Goal: Information Seeking & Learning: Find contact information

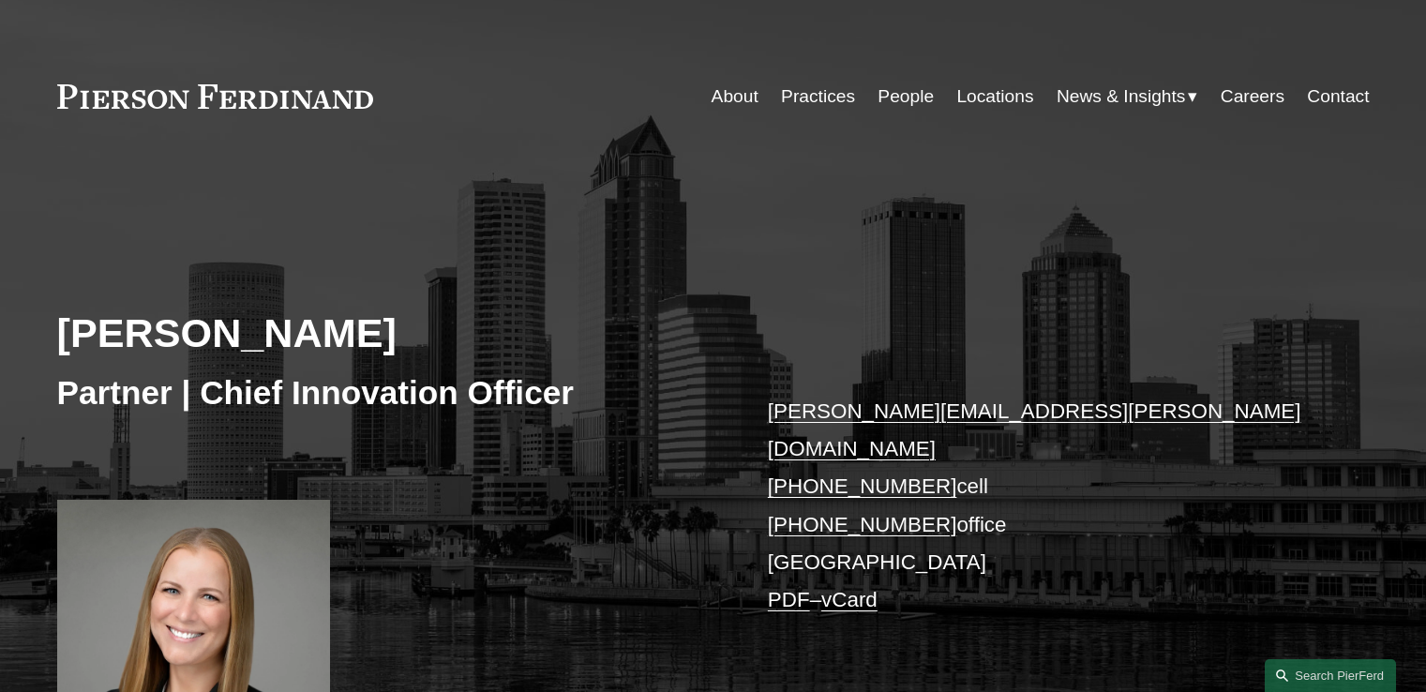
click at [278, 99] on link at bounding box center [215, 96] width 317 height 24
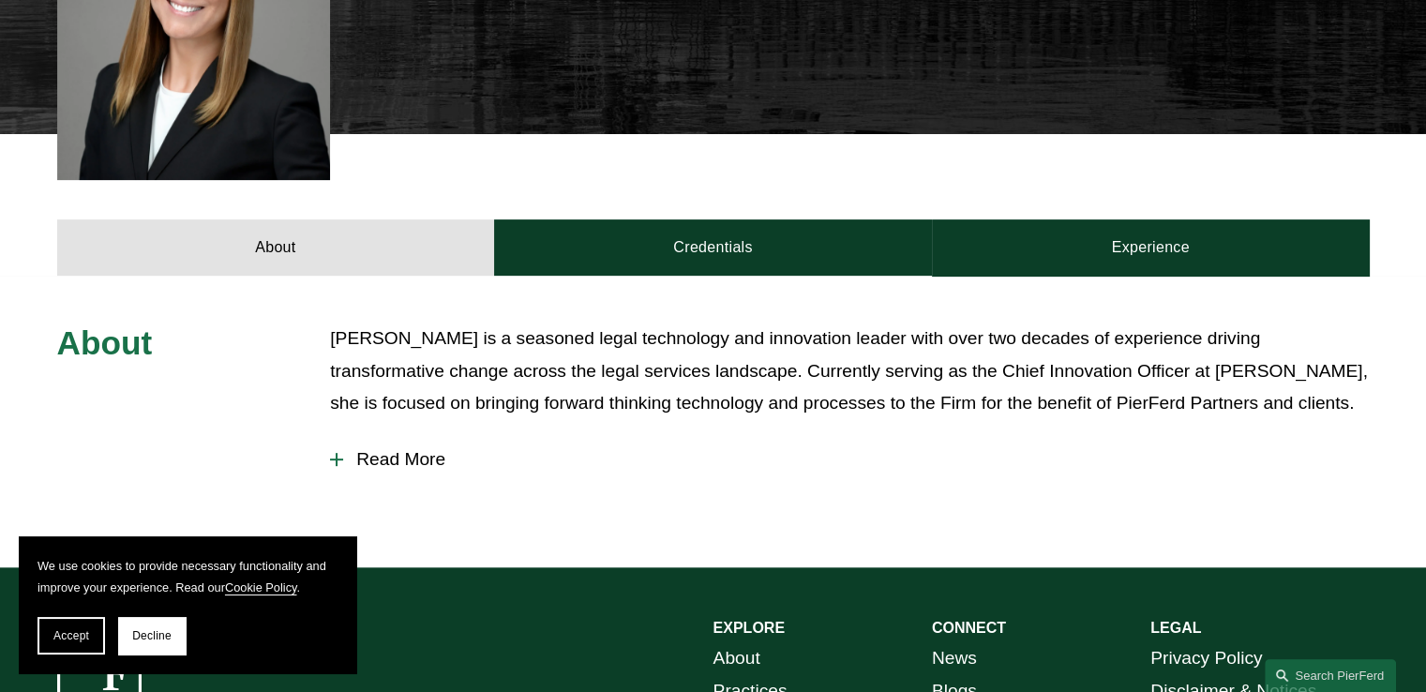
scroll to position [750, 0]
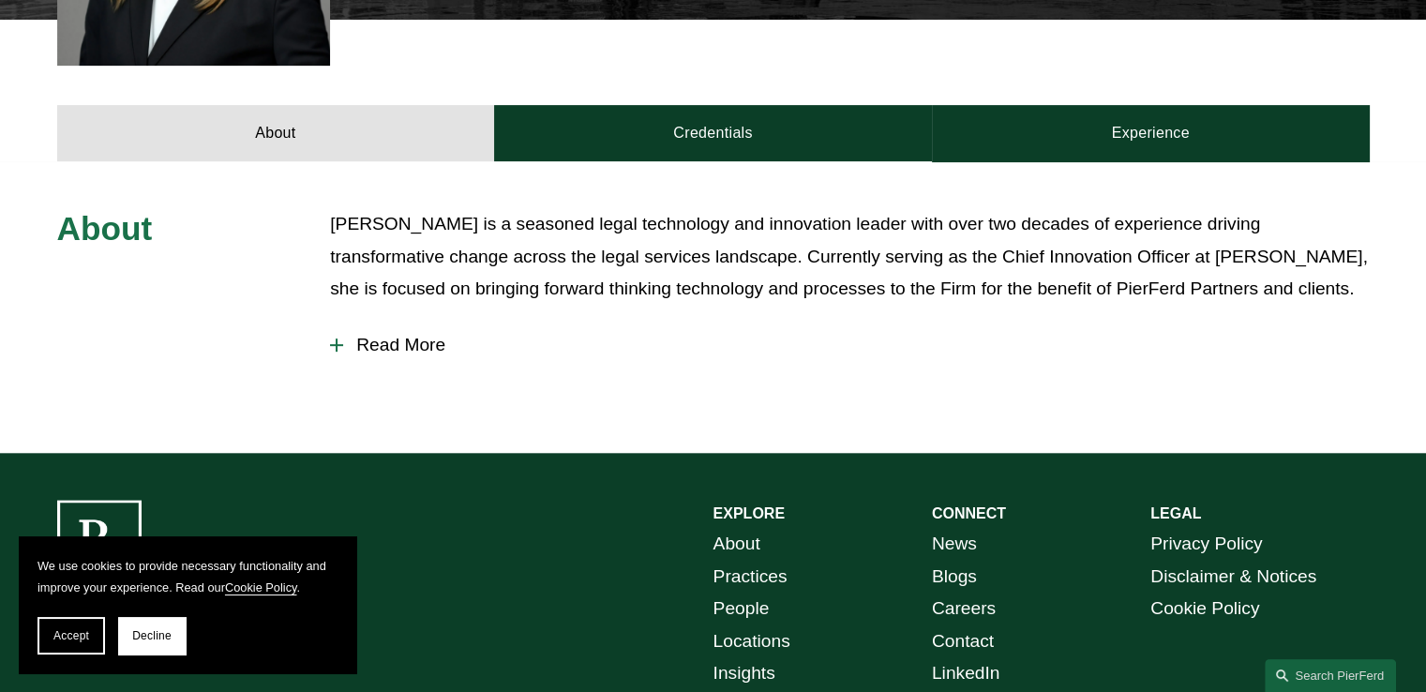
click at [401, 331] on button "Read More" at bounding box center [849, 345] width 1039 height 49
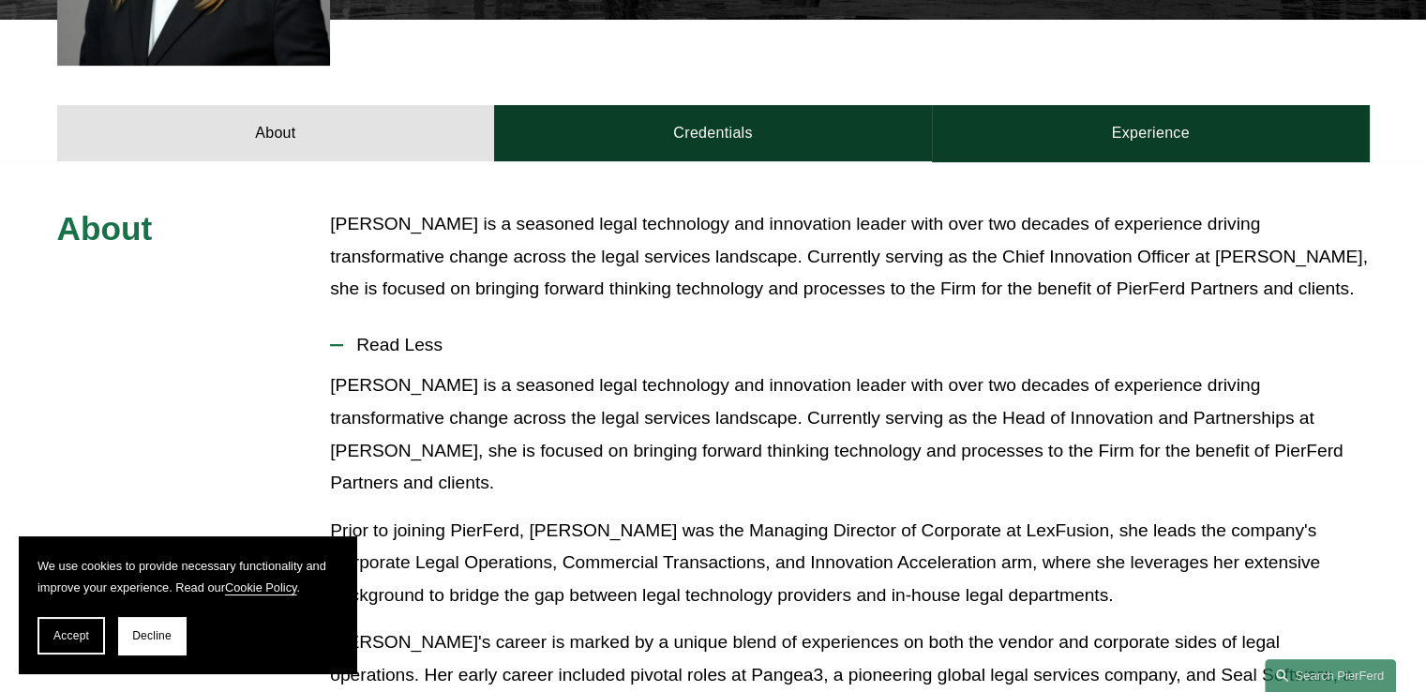
click at [502, 226] on p "Christina is a seasoned legal technology and innovation leader with over two de…" at bounding box center [849, 256] width 1039 height 97
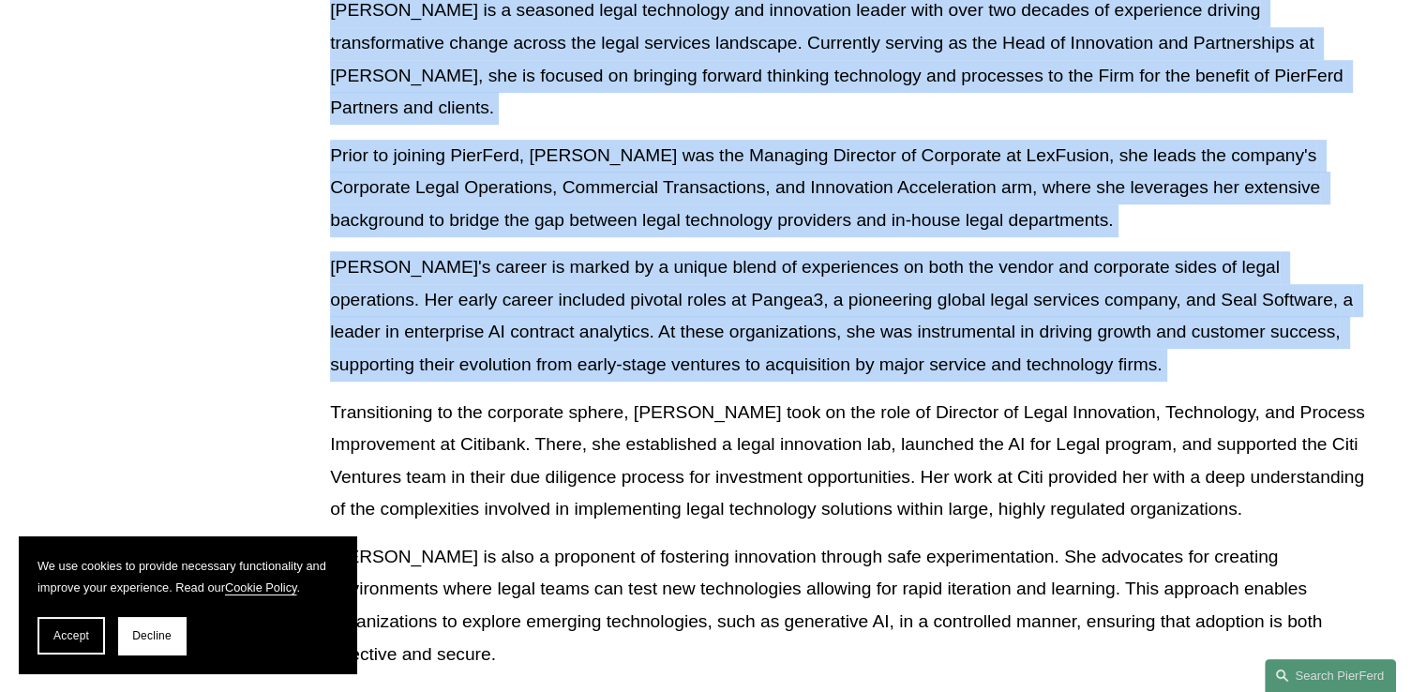
scroll to position [937, 0]
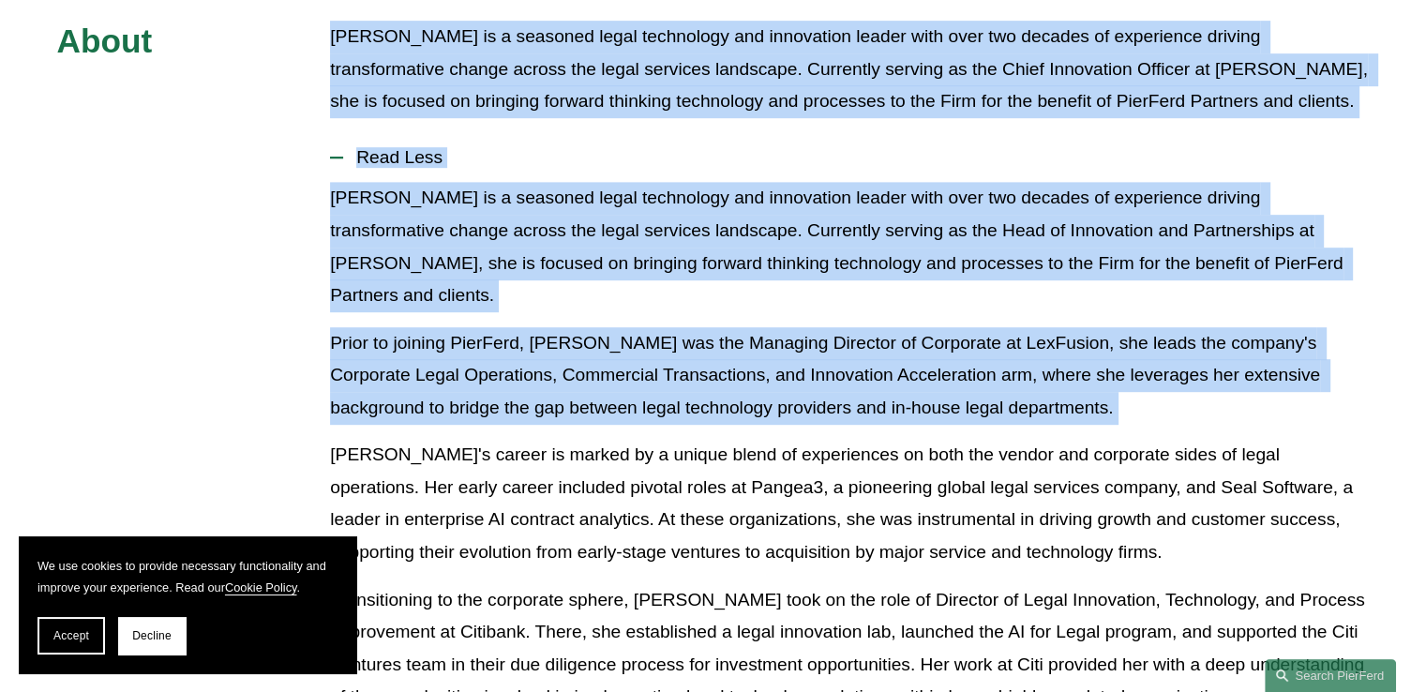
drag, startPoint x: 502, startPoint y: 226, endPoint x: 502, endPoint y: 258, distance: 31.9
click at [502, 258] on div "About Christina is a seasoned legal technology and innovation leader with over …" at bounding box center [713, 533] width 1426 height 1024
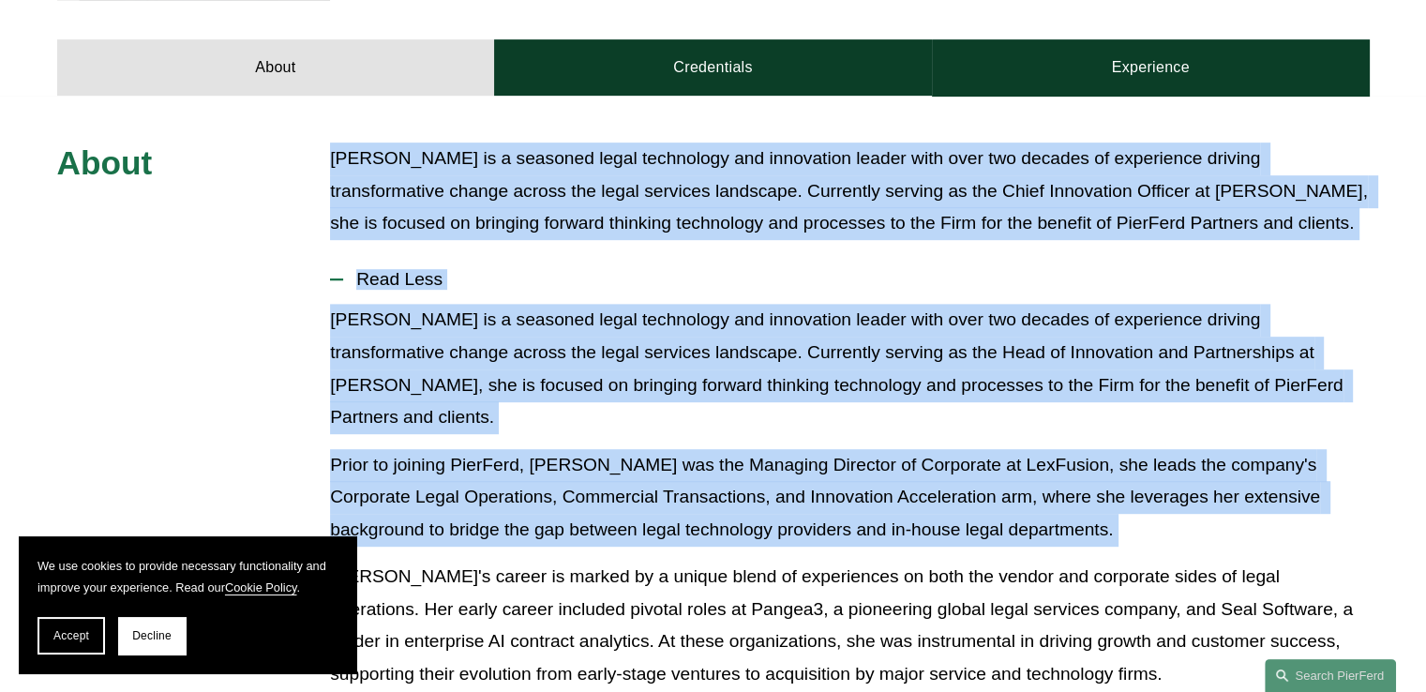
scroll to position [656, 0]
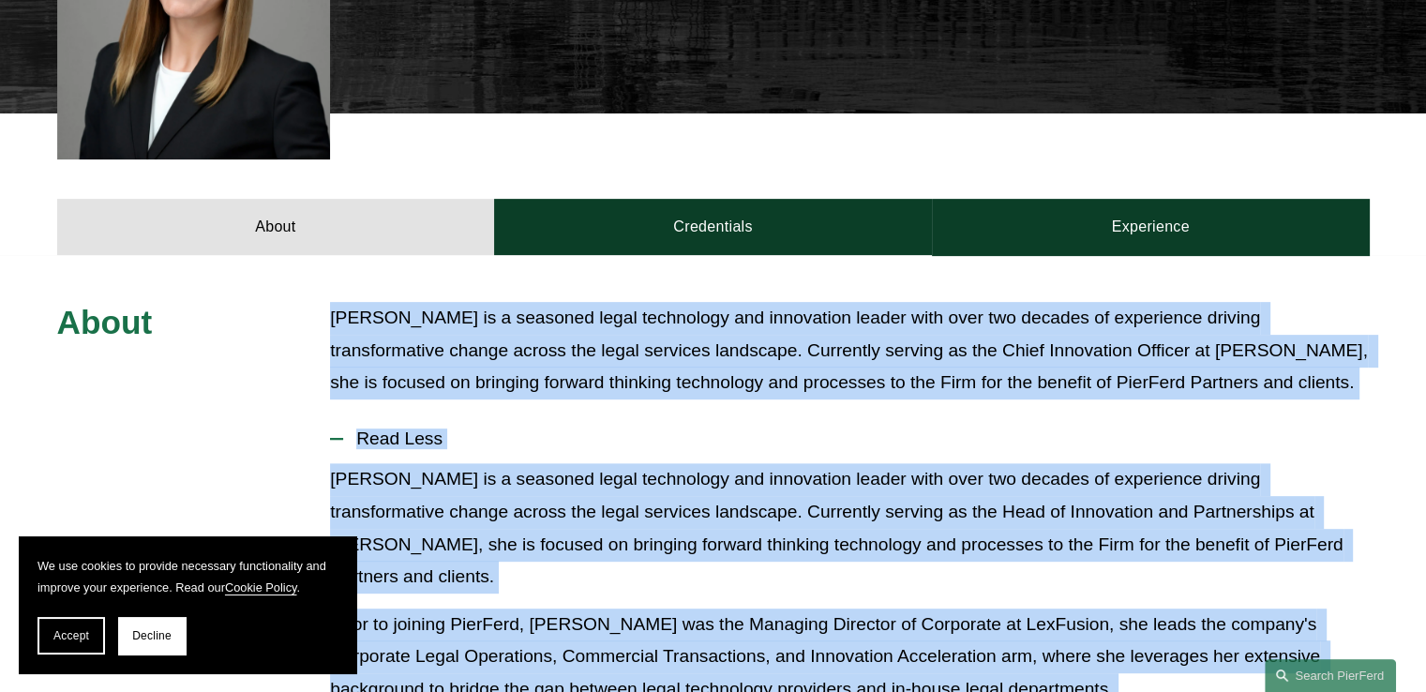
click at [544, 364] on p "Christina is a seasoned legal technology and innovation leader with over two de…" at bounding box center [849, 350] width 1039 height 97
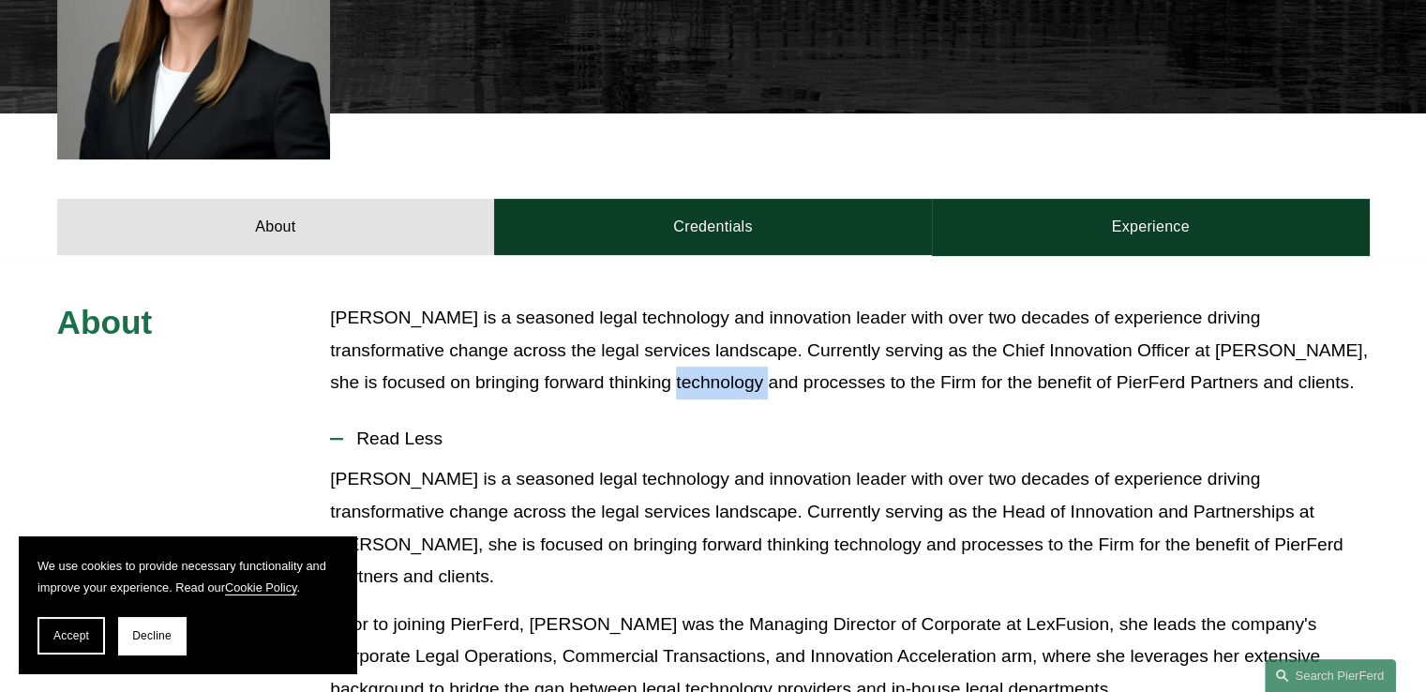
click at [544, 364] on p "Christina is a seasoned legal technology and innovation leader with over two de…" at bounding box center [849, 350] width 1039 height 97
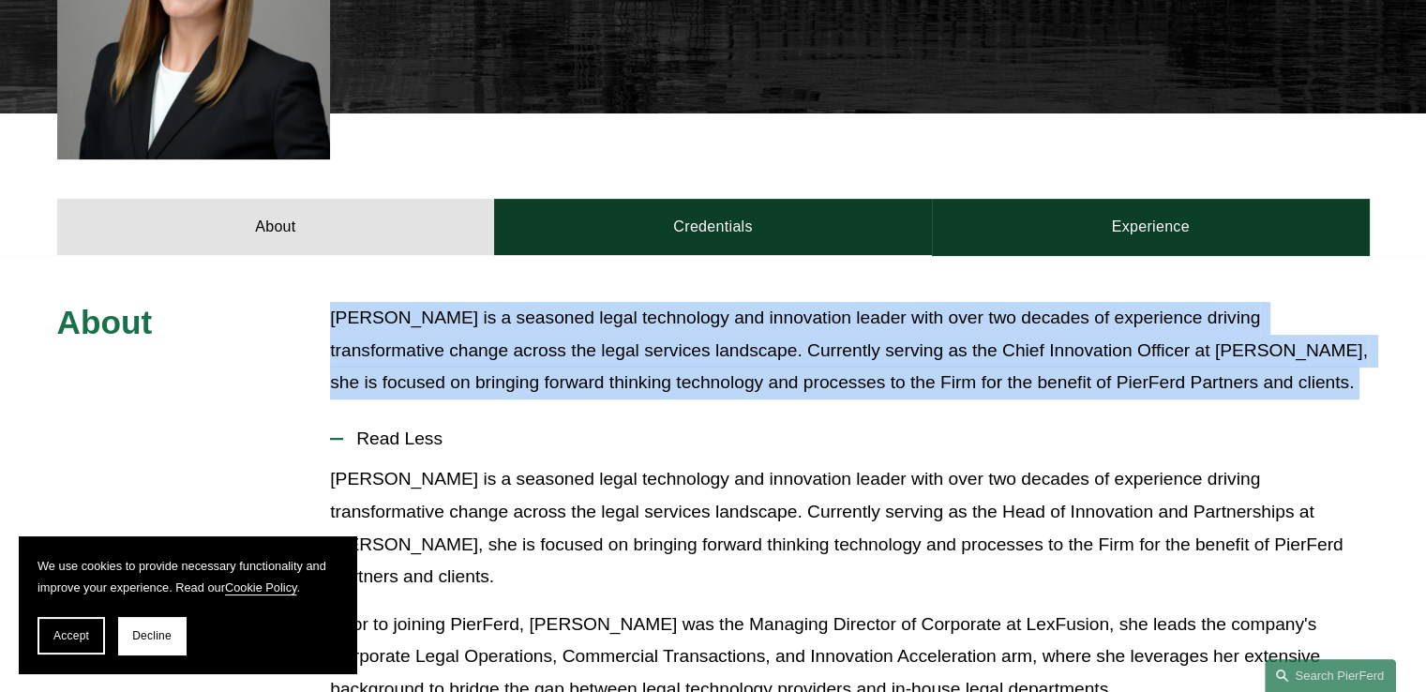
click at [544, 364] on p "Christina is a seasoned legal technology and innovation leader with over two de…" at bounding box center [849, 350] width 1039 height 97
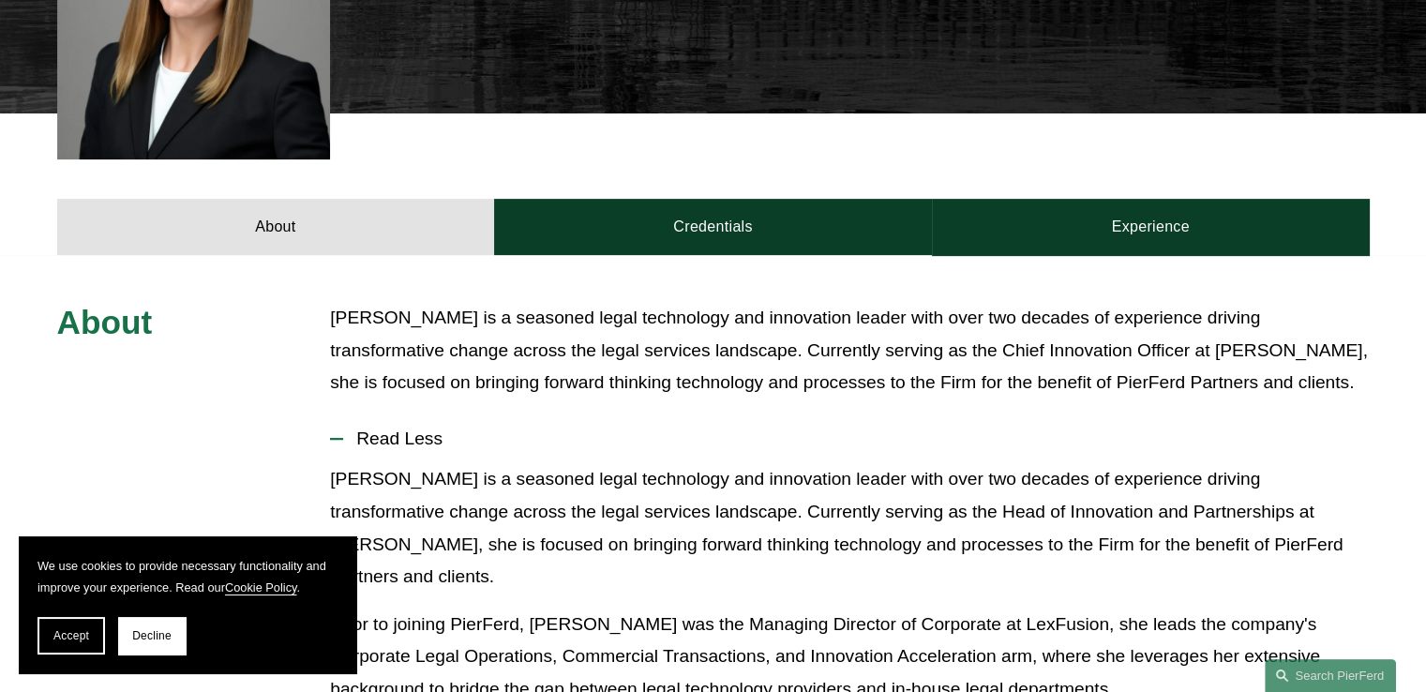
click at [543, 463] on p "Christina is a seasoned legal technology and innovation leader with over two de…" at bounding box center [849, 527] width 1039 height 129
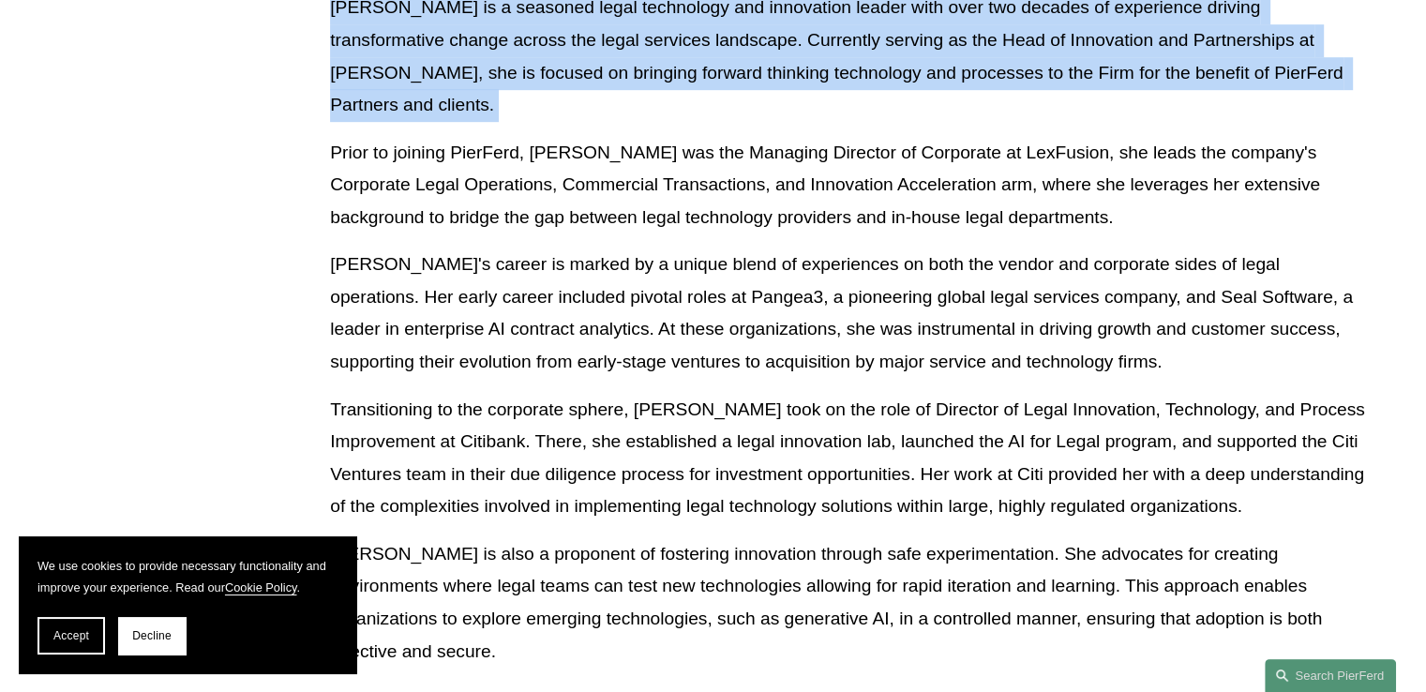
scroll to position [1312, 0]
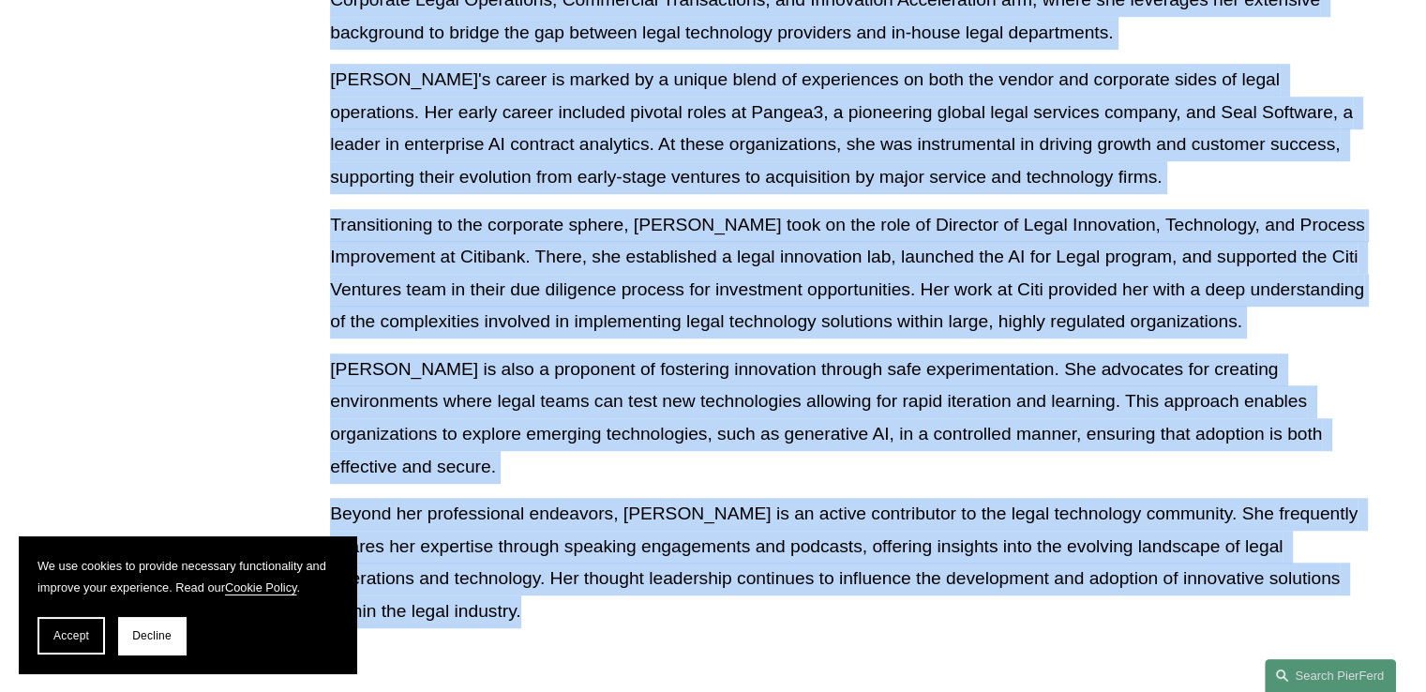
drag, startPoint x: 543, startPoint y: 457, endPoint x: 543, endPoint y: 530, distance: 73.1
click at [543, 530] on div "Christina is a seasoned legal technology and innovation leader with over two de…" at bounding box center [849, 224] width 1039 height 834
copy div "Christina is a seasoned legal technology and innovation leader with over two de…"
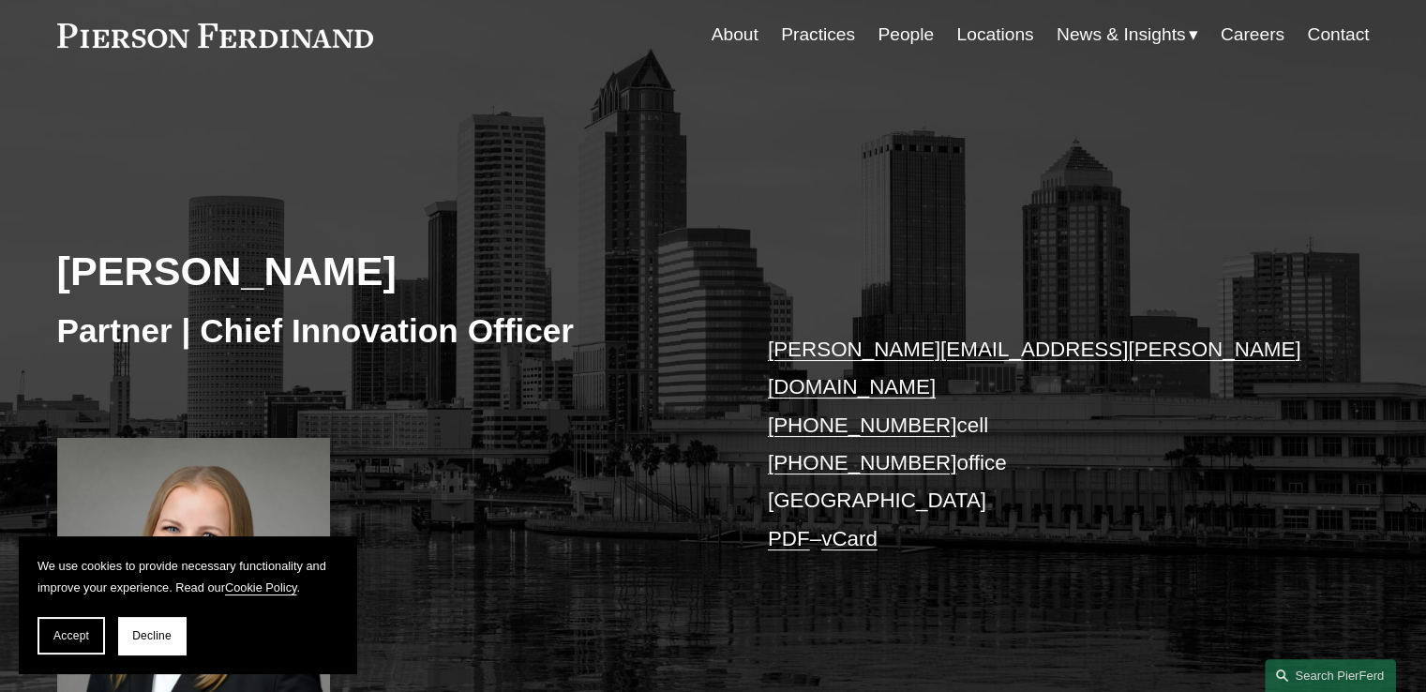
scroll to position [0, 0]
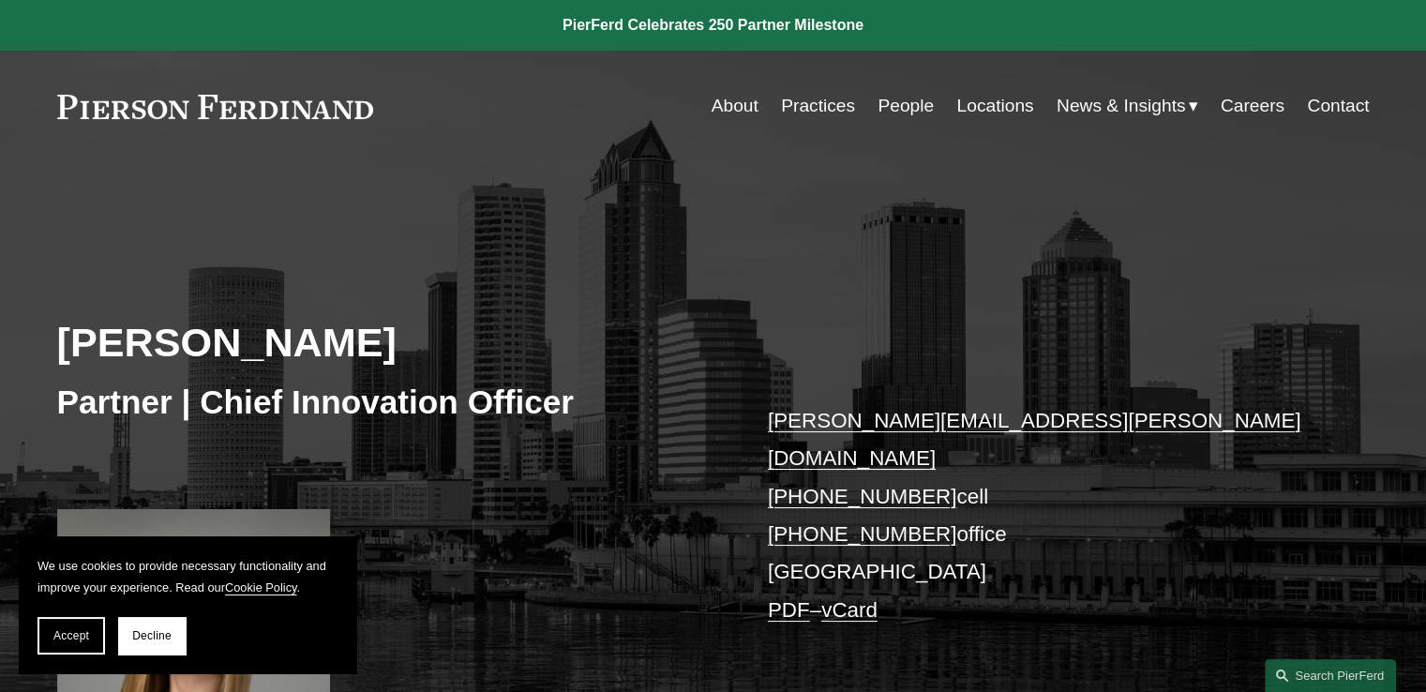
click at [956, 102] on link "Locations" at bounding box center [994, 106] width 77 height 36
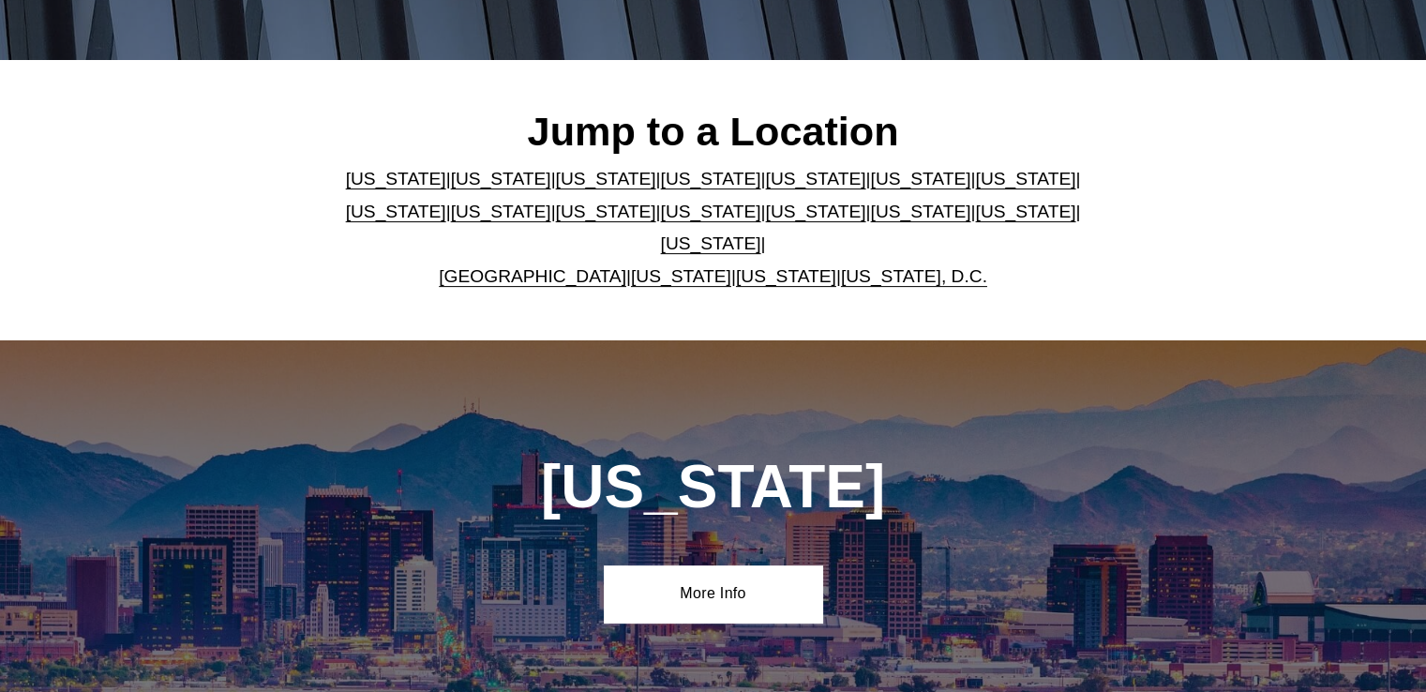
scroll to position [469, 0]
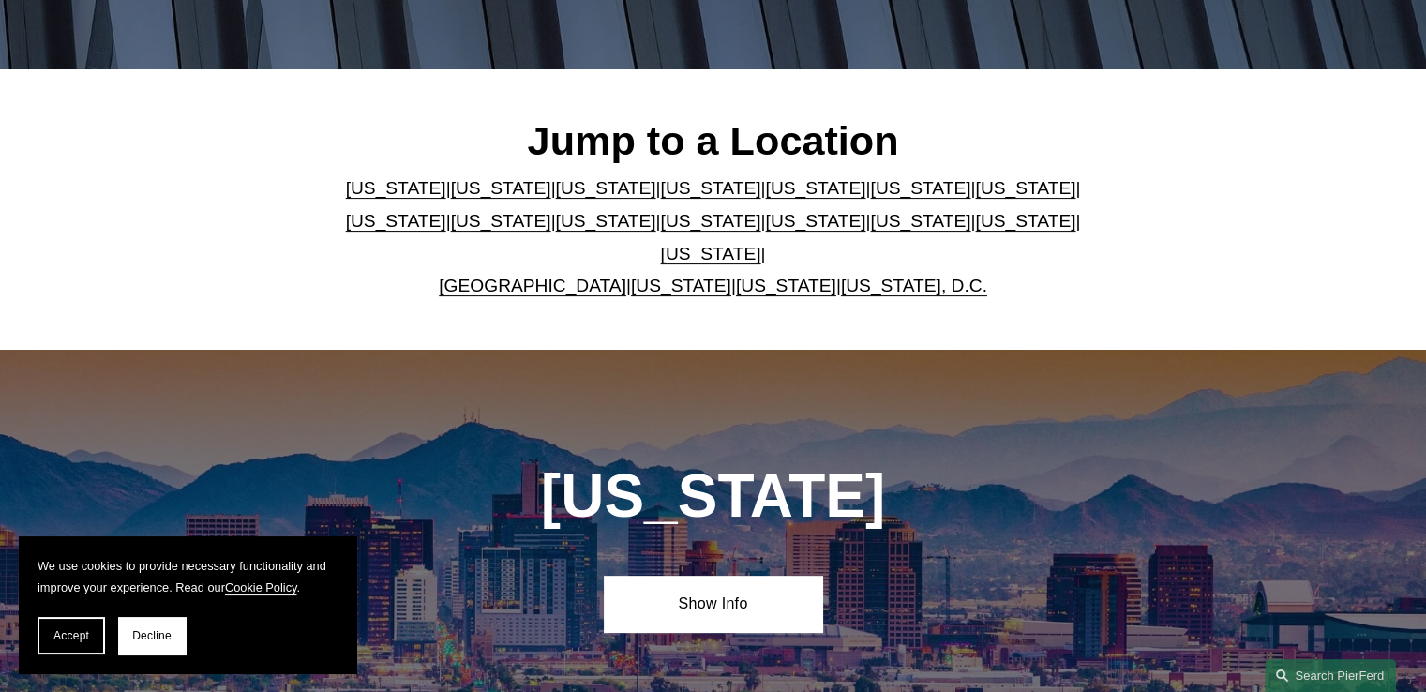
click at [765, 198] on link "Florida" at bounding box center [815, 188] width 100 height 20
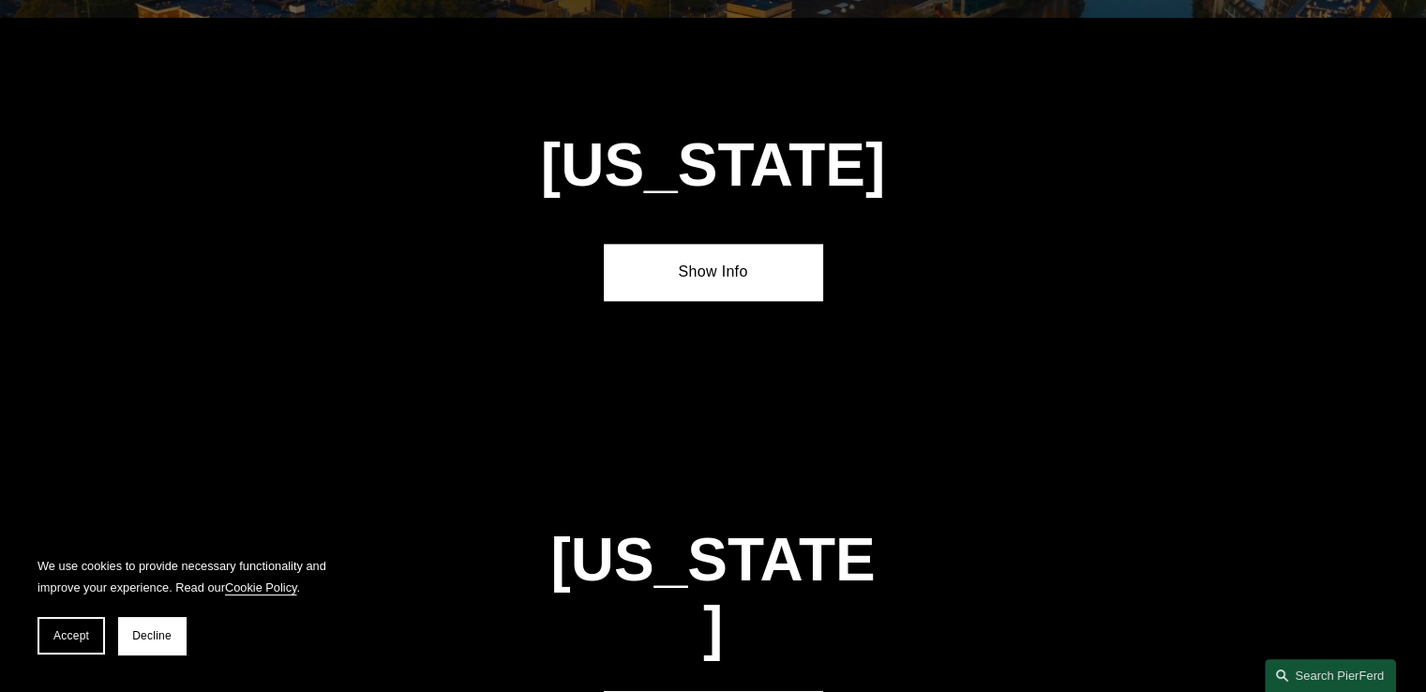
scroll to position [2383, 0]
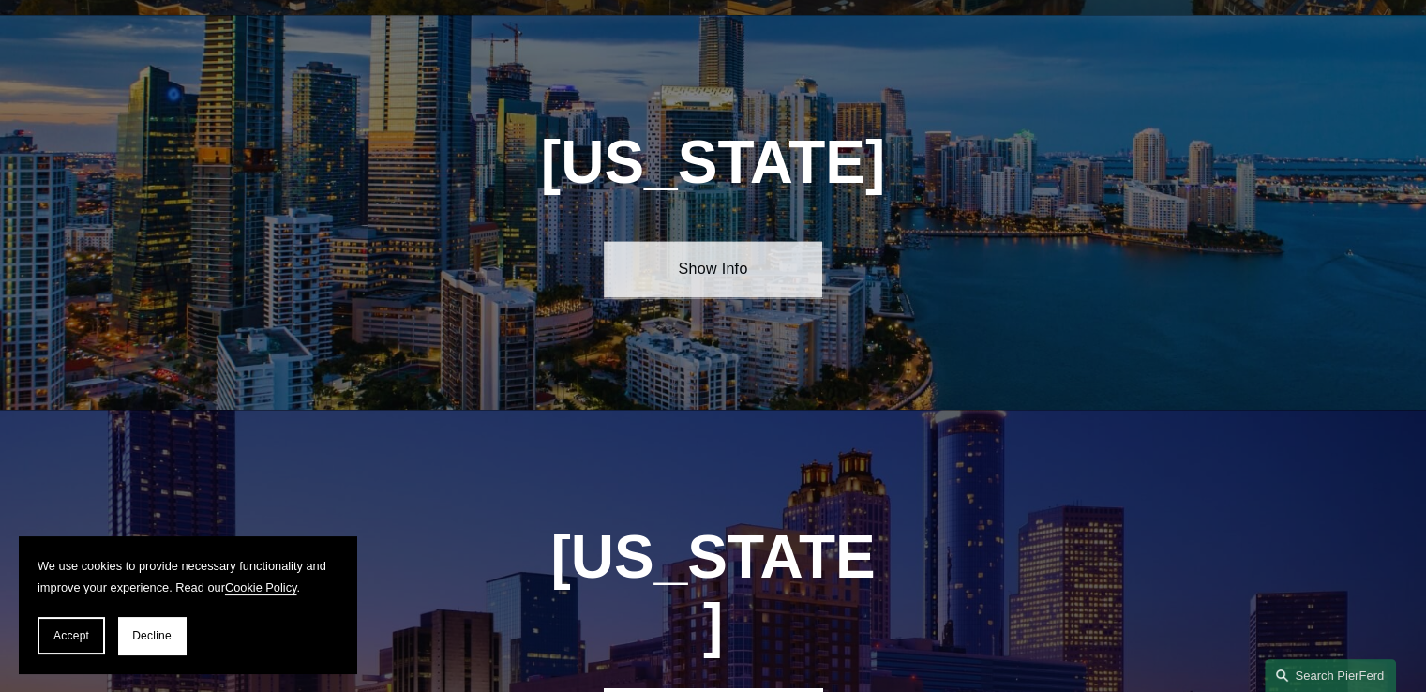
click at [742, 270] on link "Show Info" at bounding box center [713, 269] width 218 height 56
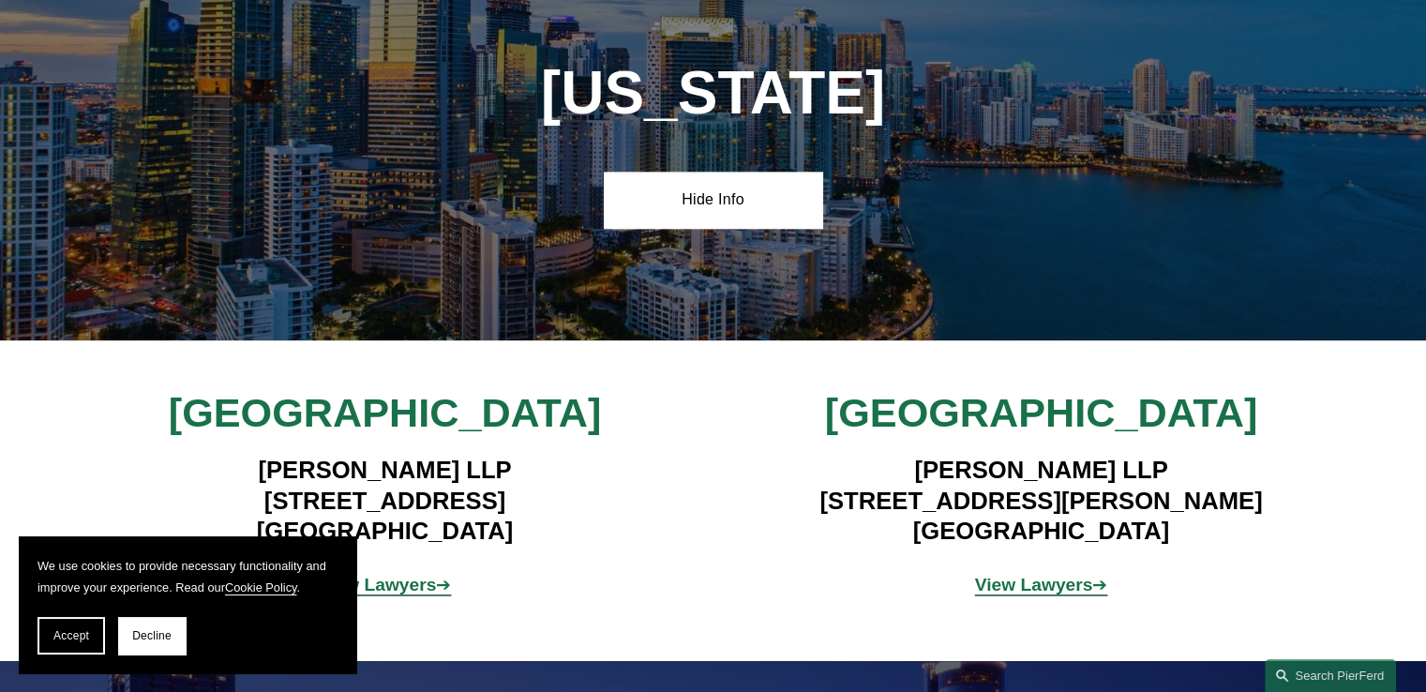
scroll to position [2571, 0]
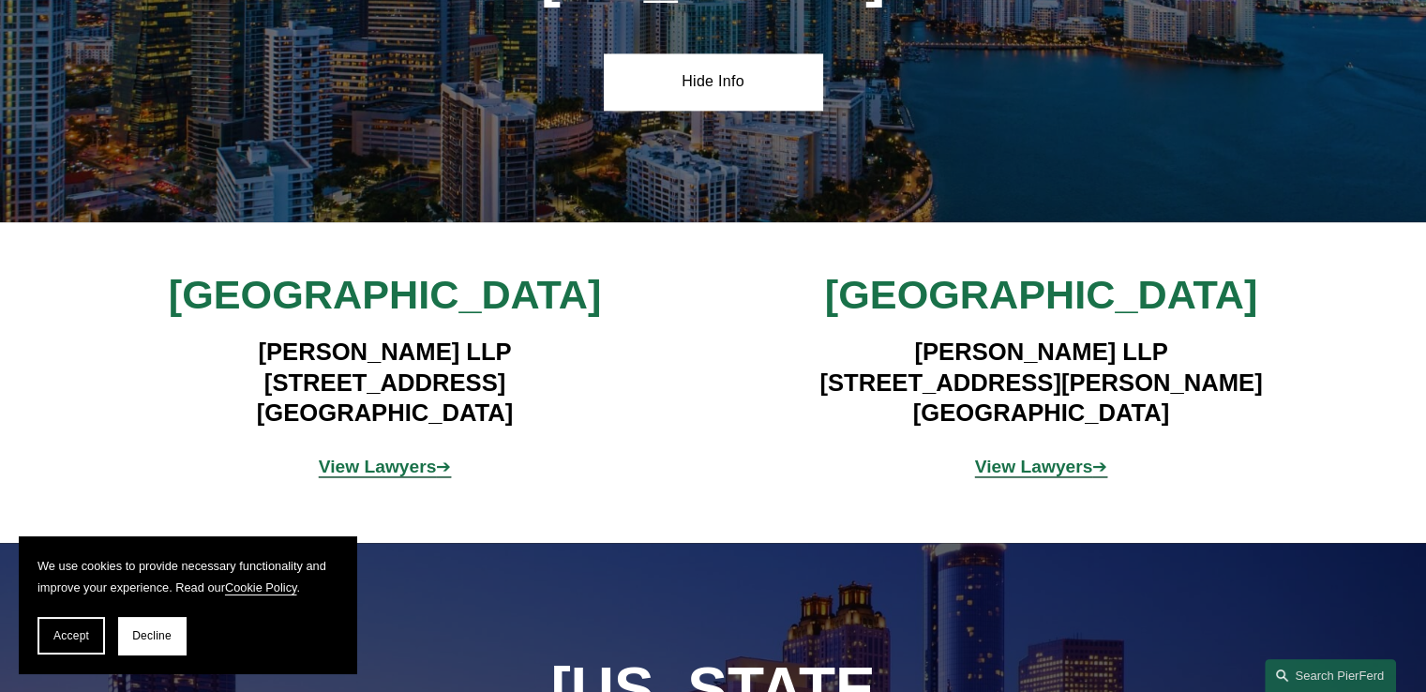
click at [907, 368] on h4 "Pierson Ferdinand LLP 4830 W. Kennedy Blvd, Suite 600 Tampa, FL 33609" at bounding box center [1041, 382] width 547 height 91
click at [899, 368] on h4 "Pierson Ferdinand LLP 4830 W. Kennedy Blvd, Suite 600 Tampa, FL 33609" at bounding box center [1041, 382] width 547 height 91
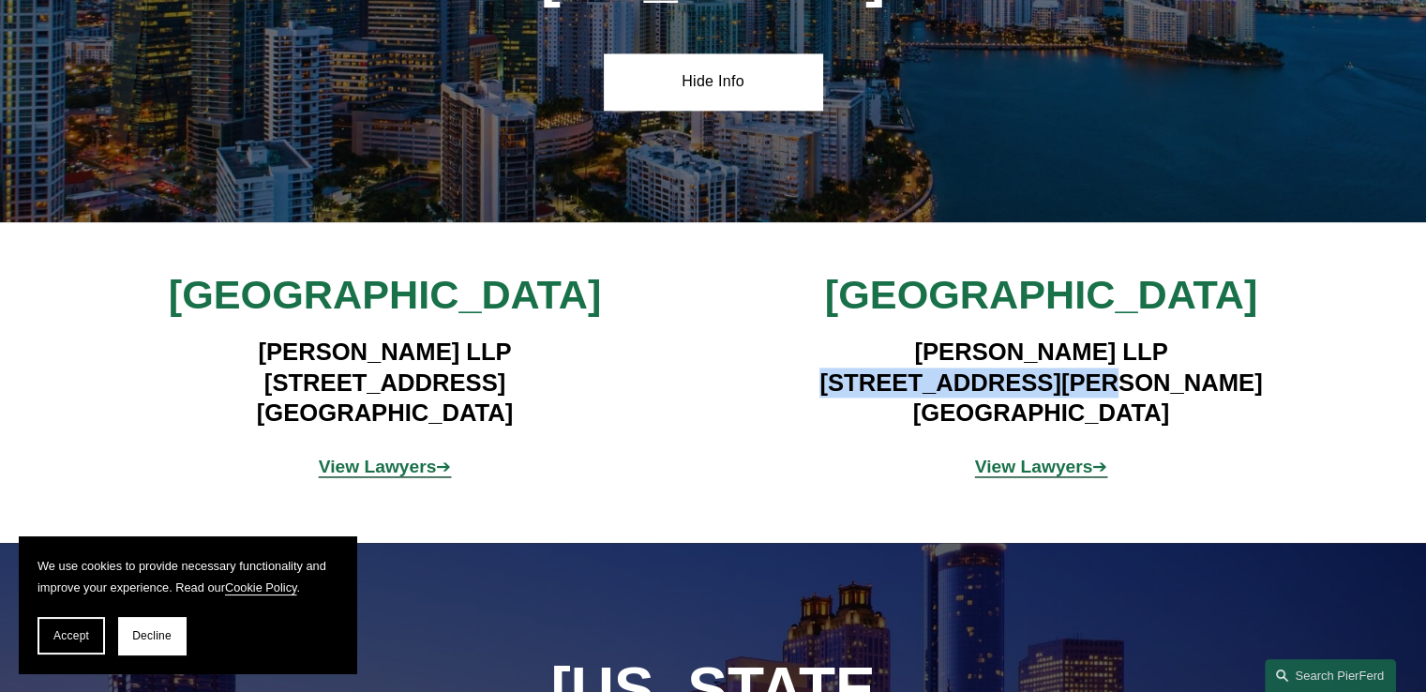
drag, startPoint x: 899, startPoint y: 368, endPoint x: 1065, endPoint y: 369, distance: 165.9
click at [1065, 369] on h4 "Pierson Ferdinand LLP 4830 W. Kennedy Blvd, Suite 600 Tampa, FL 33609" at bounding box center [1041, 382] width 547 height 91
copy h4 "4830 W. Kennedy Blvd"
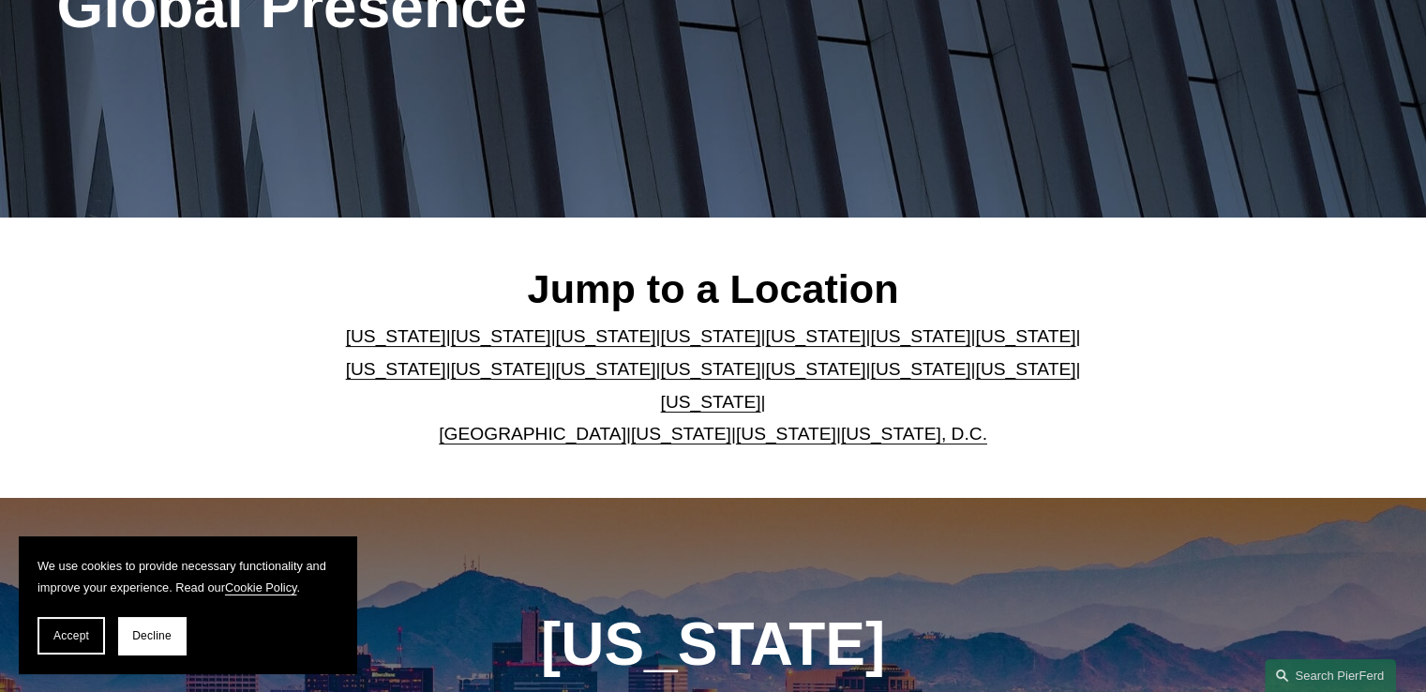
scroll to position [0, 0]
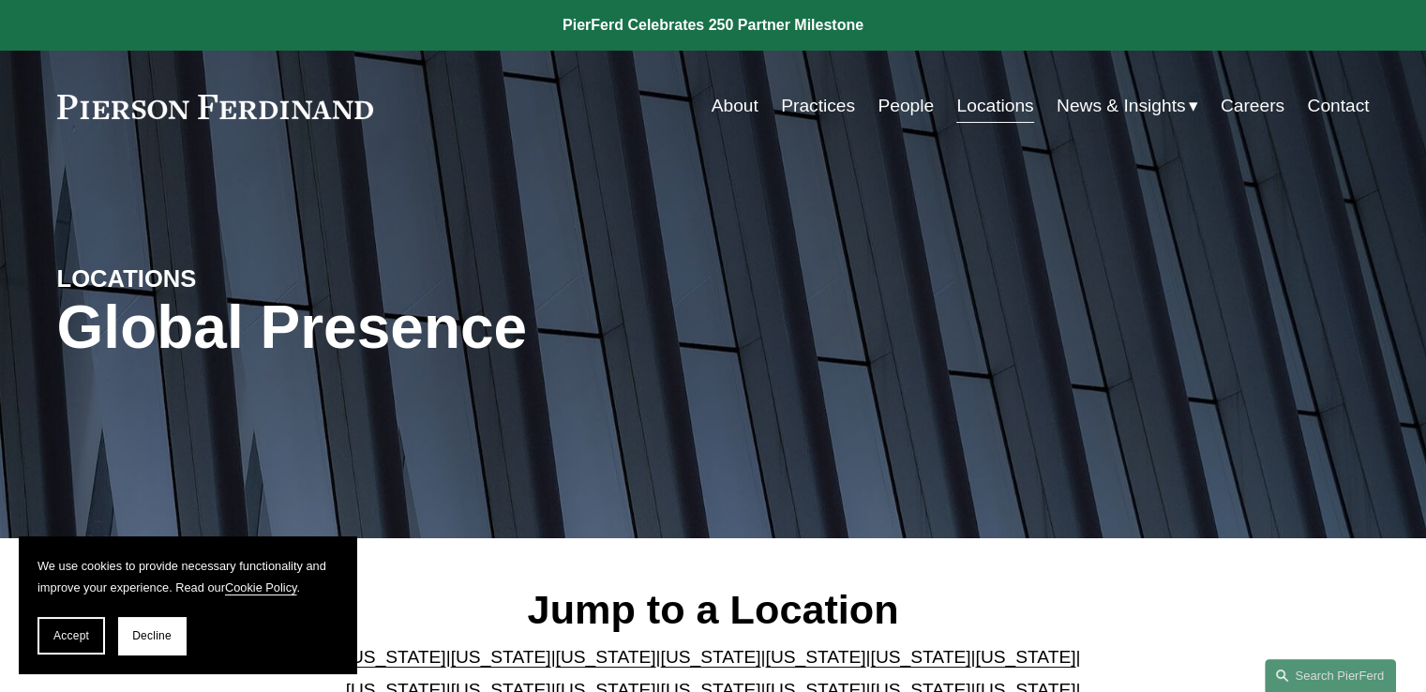
click at [868, 104] on nav "About Practices People Locations News & Insights News Insights Blogs Careers Co…" at bounding box center [1041, 106] width 658 height 36
click at [877, 104] on link "People" at bounding box center [905, 106] width 56 height 36
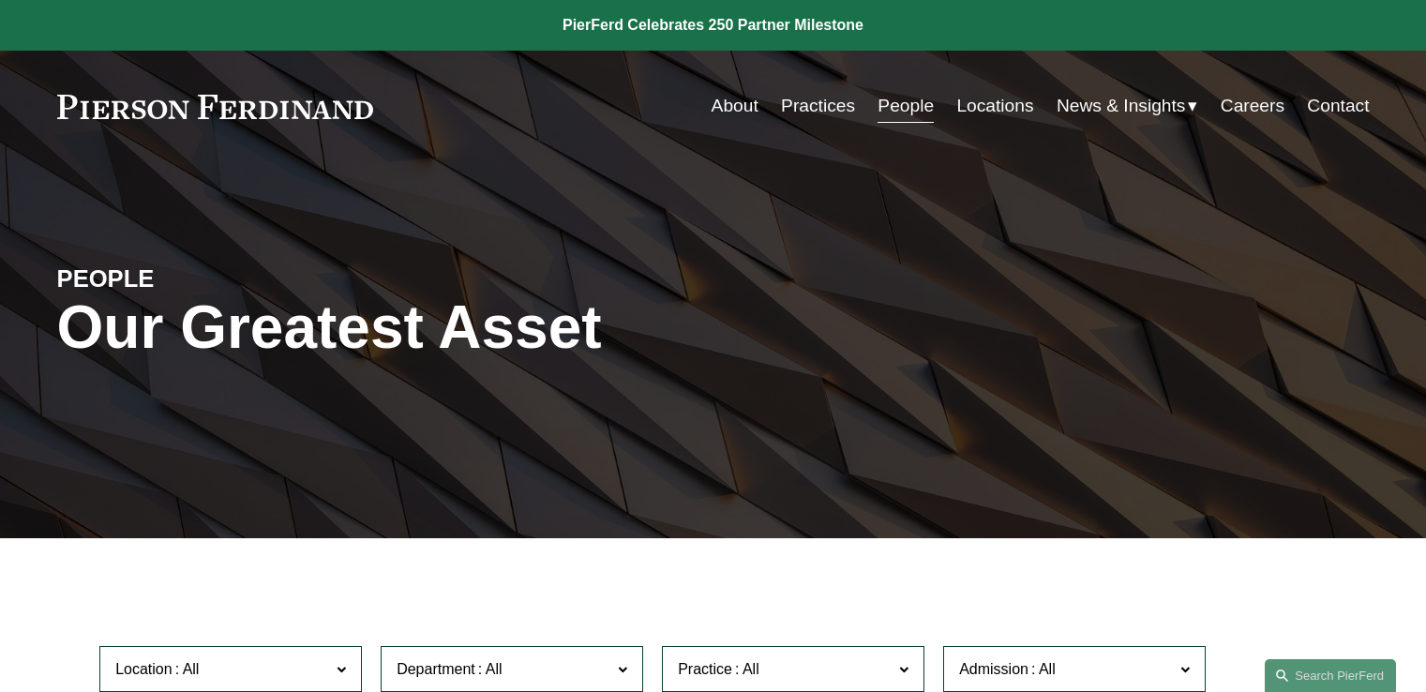
scroll to position [281, 0]
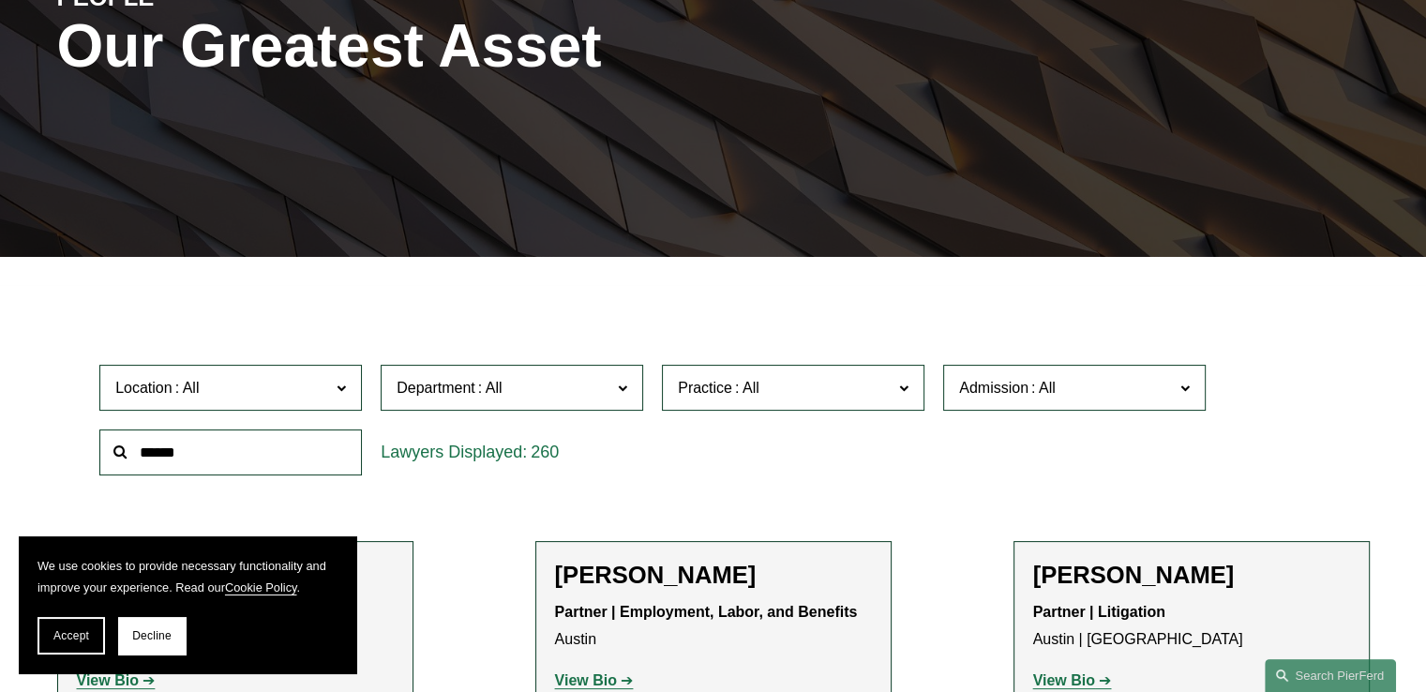
click at [265, 421] on div at bounding box center [230, 452] width 281 height 65
click at [265, 428] on div at bounding box center [230, 452] width 281 height 65
click at [232, 463] on input "text" at bounding box center [230, 452] width 262 height 46
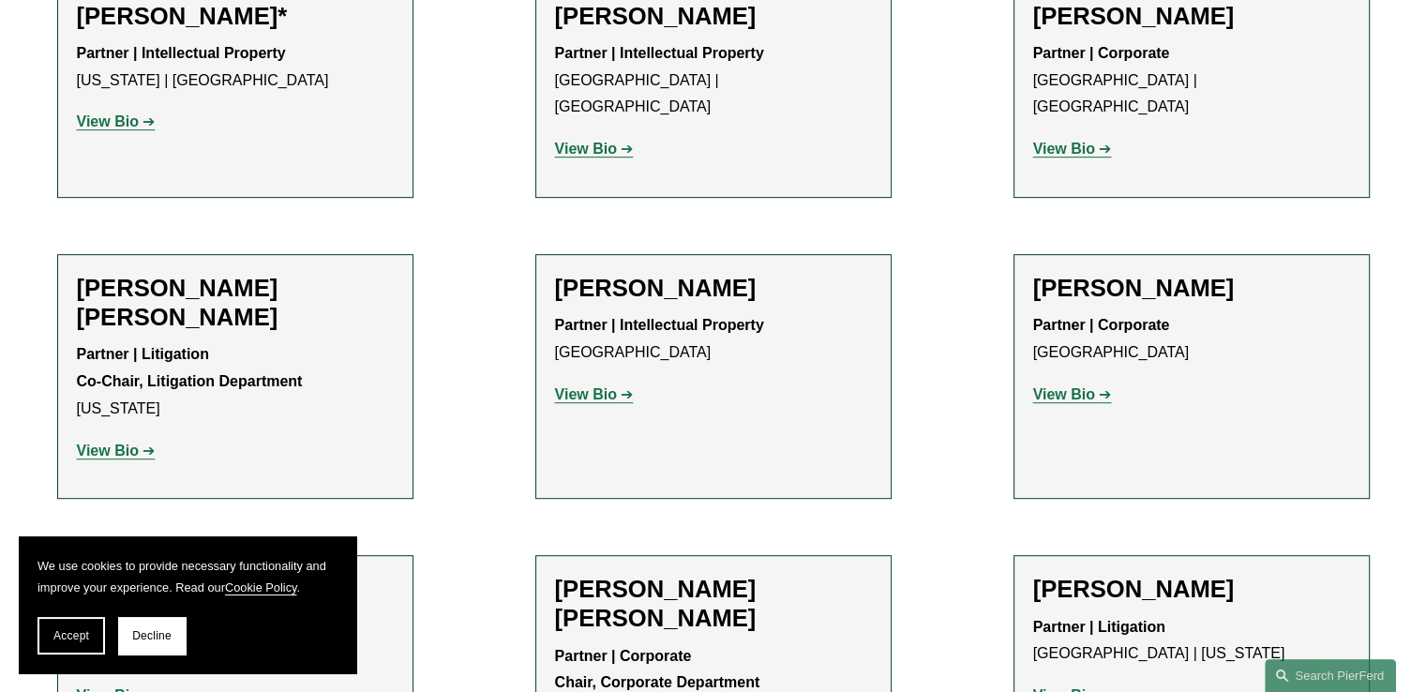
scroll to position [844, 0]
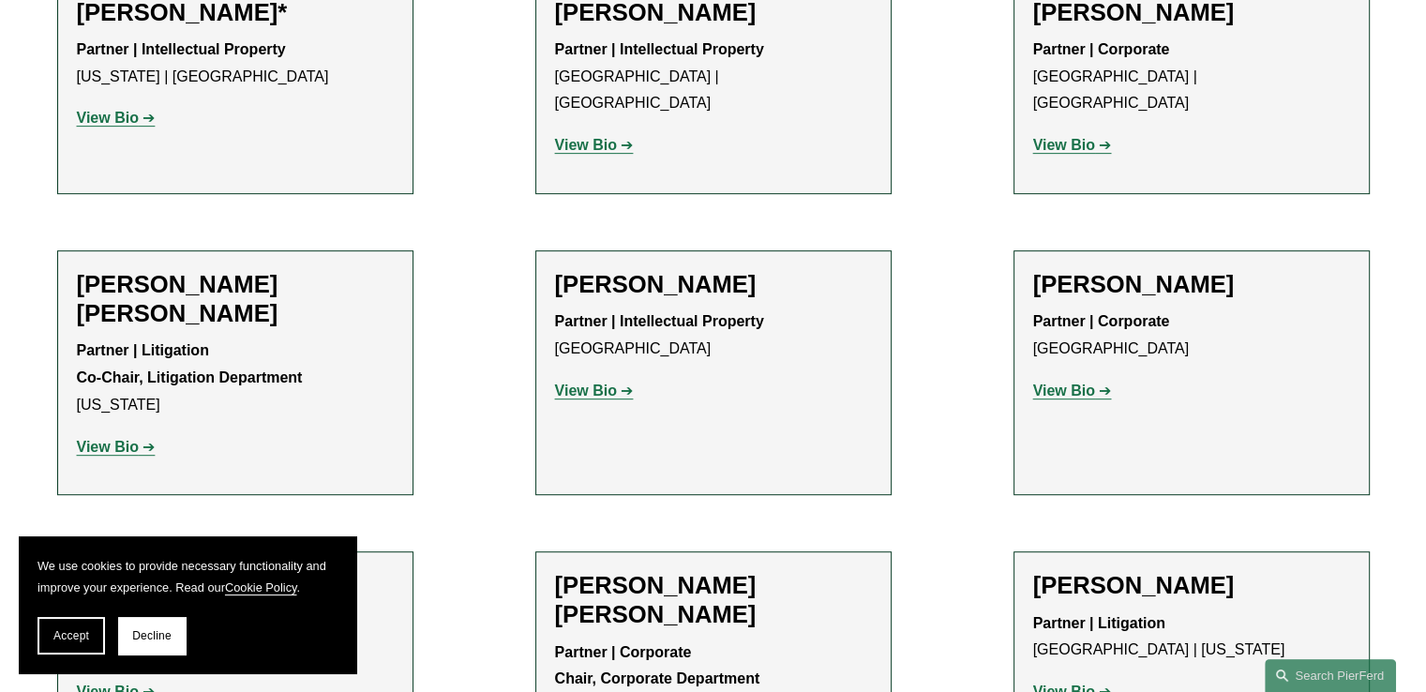
type input "****"
click at [138, 439] on strong "View Bio" at bounding box center [108, 447] width 62 height 16
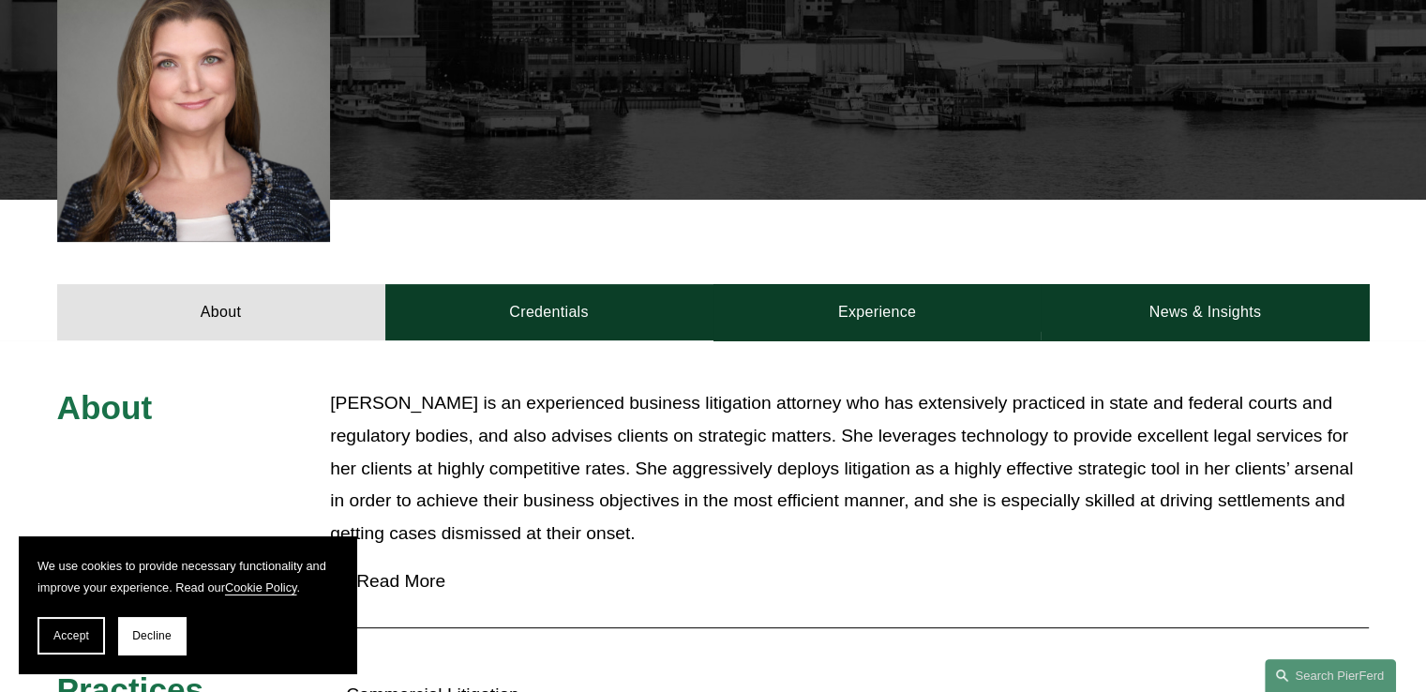
scroll to position [656, 0]
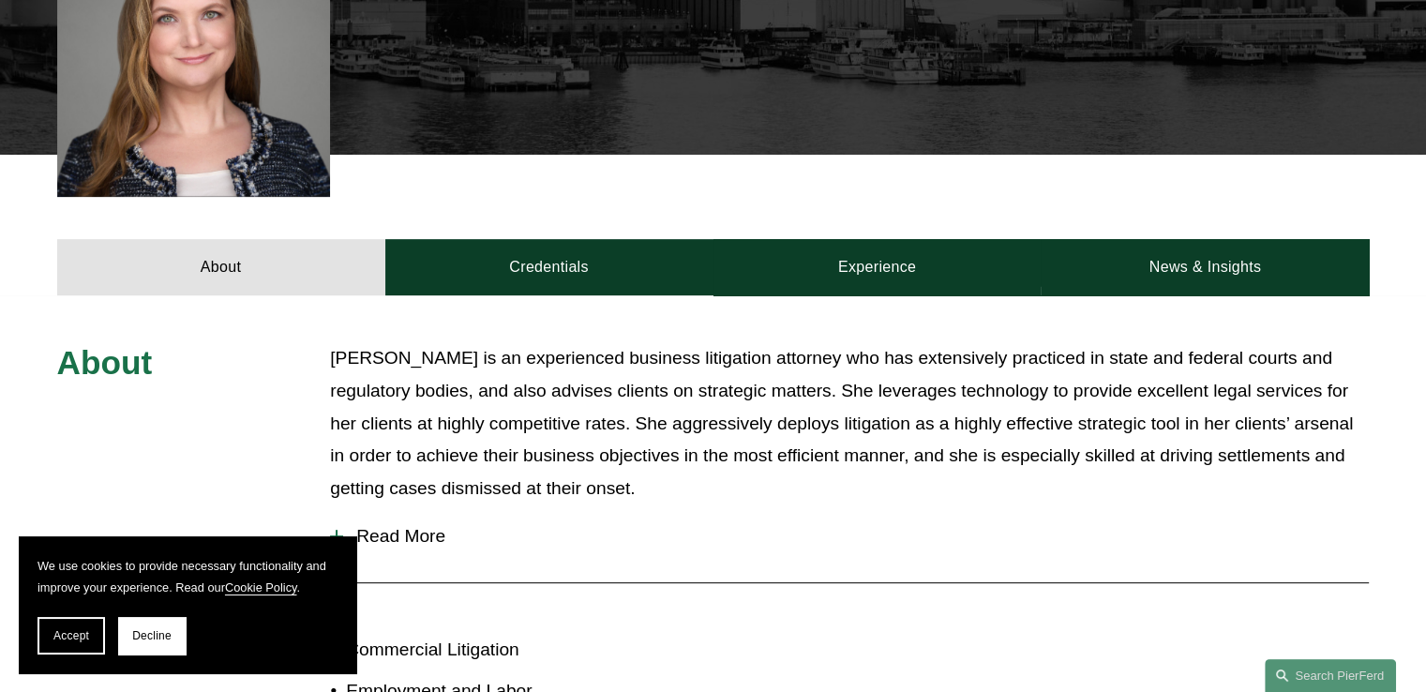
click at [386, 526] on span "Read More" at bounding box center [856, 536] width 1026 height 21
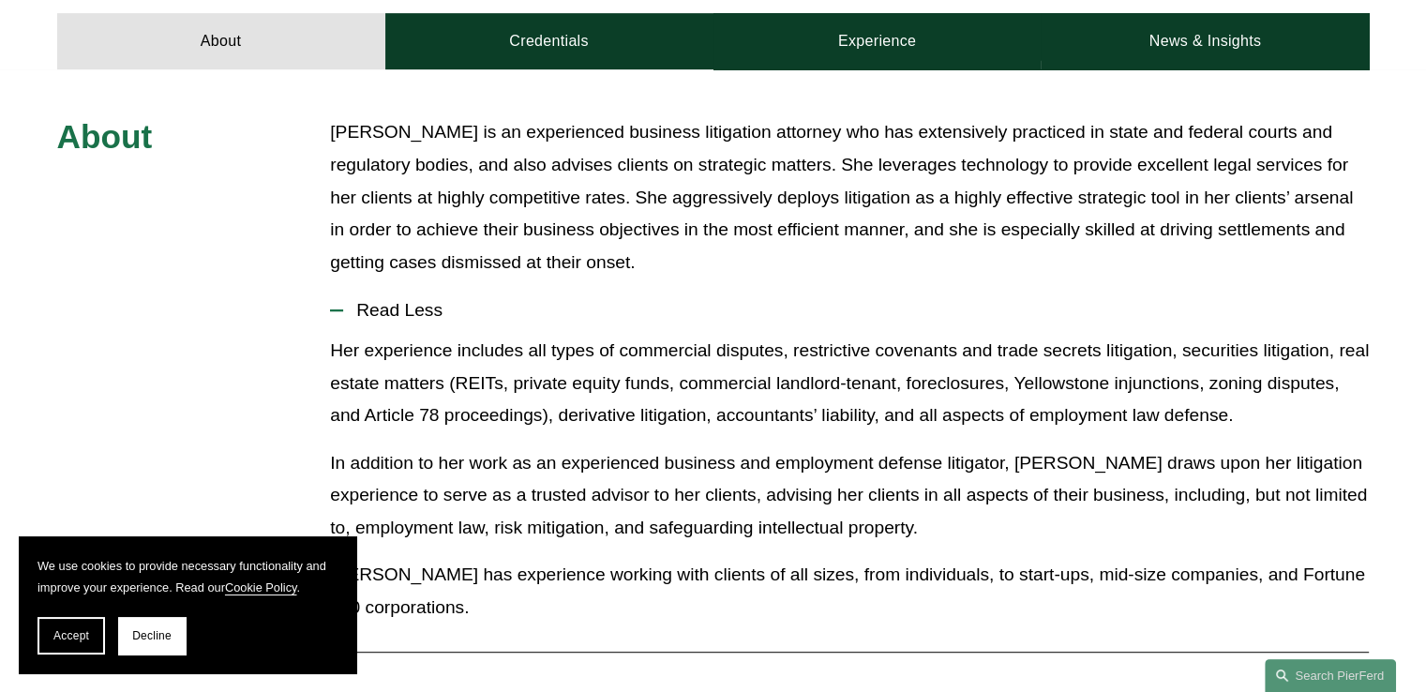
scroll to position [937, 0]
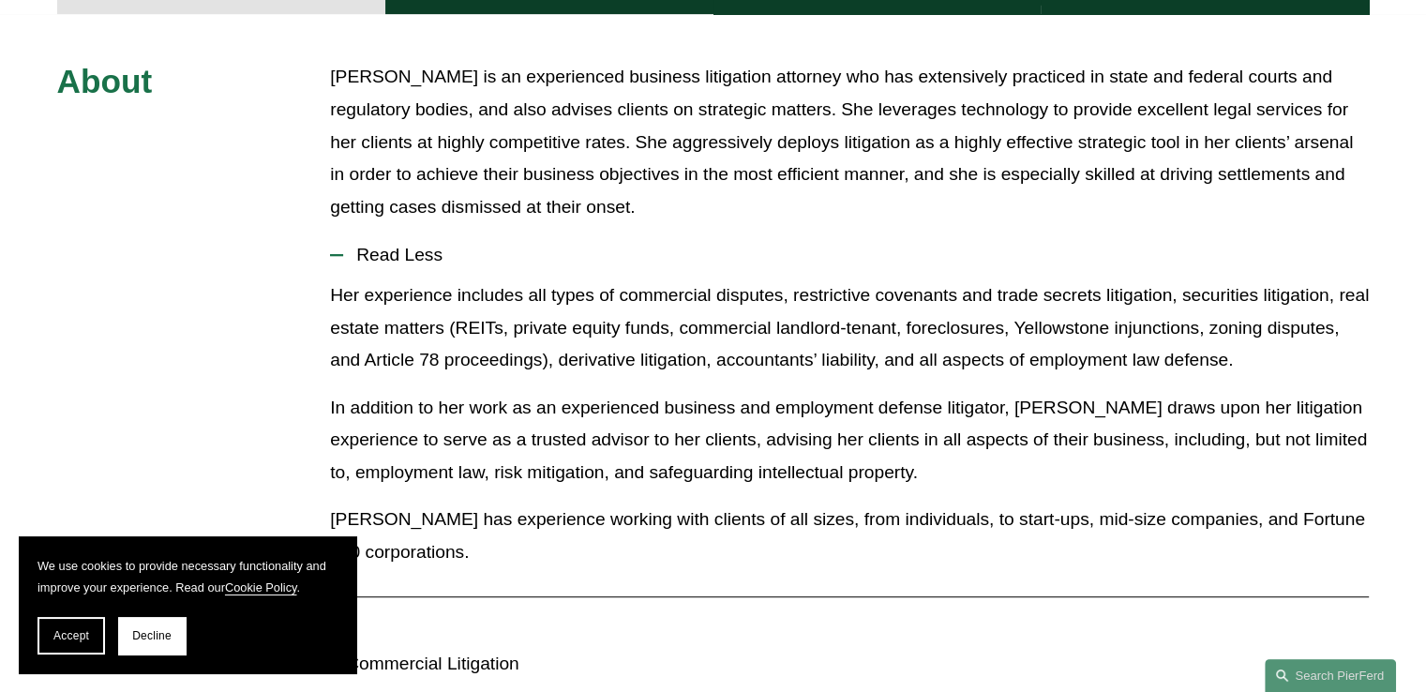
click at [568, 279] on p "Her experience includes all types of commercial disputes, restrictive covenants…" at bounding box center [849, 327] width 1039 height 97
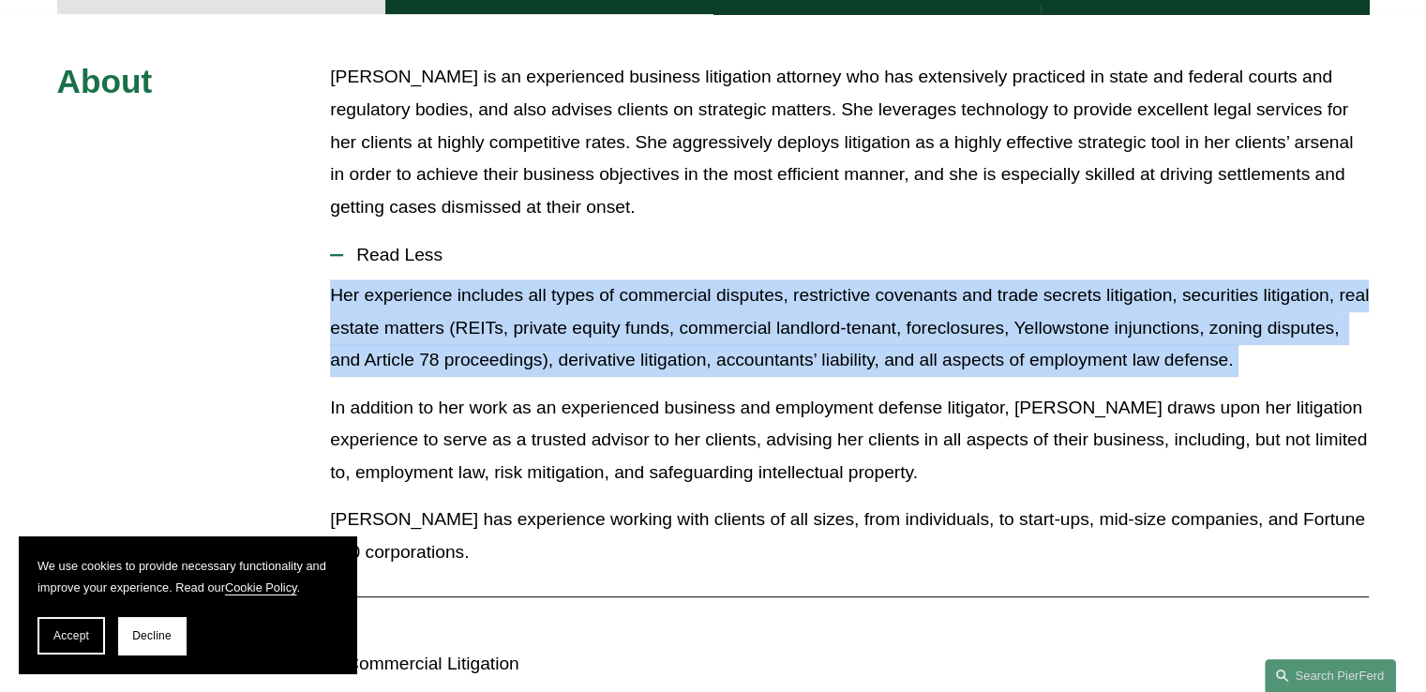
click at [568, 279] on p "Her experience includes all types of commercial disputes, restrictive covenants…" at bounding box center [849, 327] width 1039 height 97
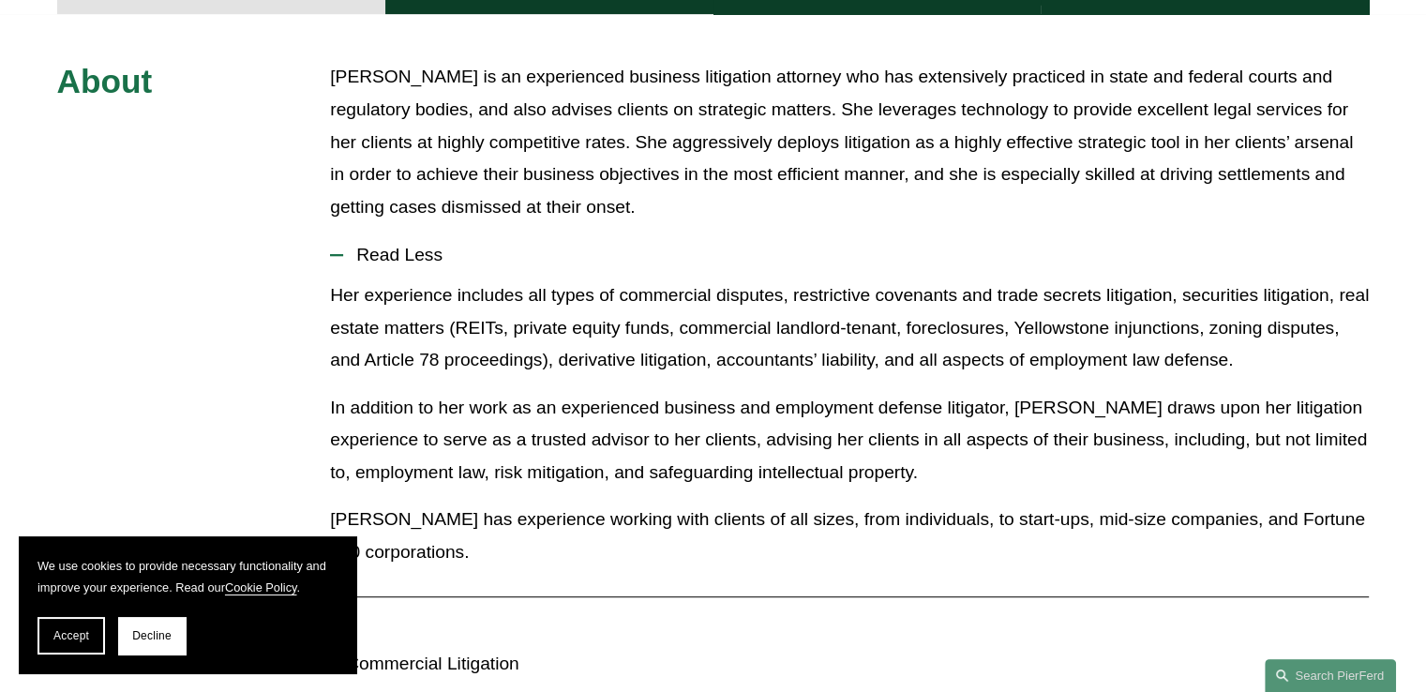
click at [592, 61] on p "[PERSON_NAME] is an experienced business litigation attorney who has extensivel…" at bounding box center [849, 142] width 1039 height 162
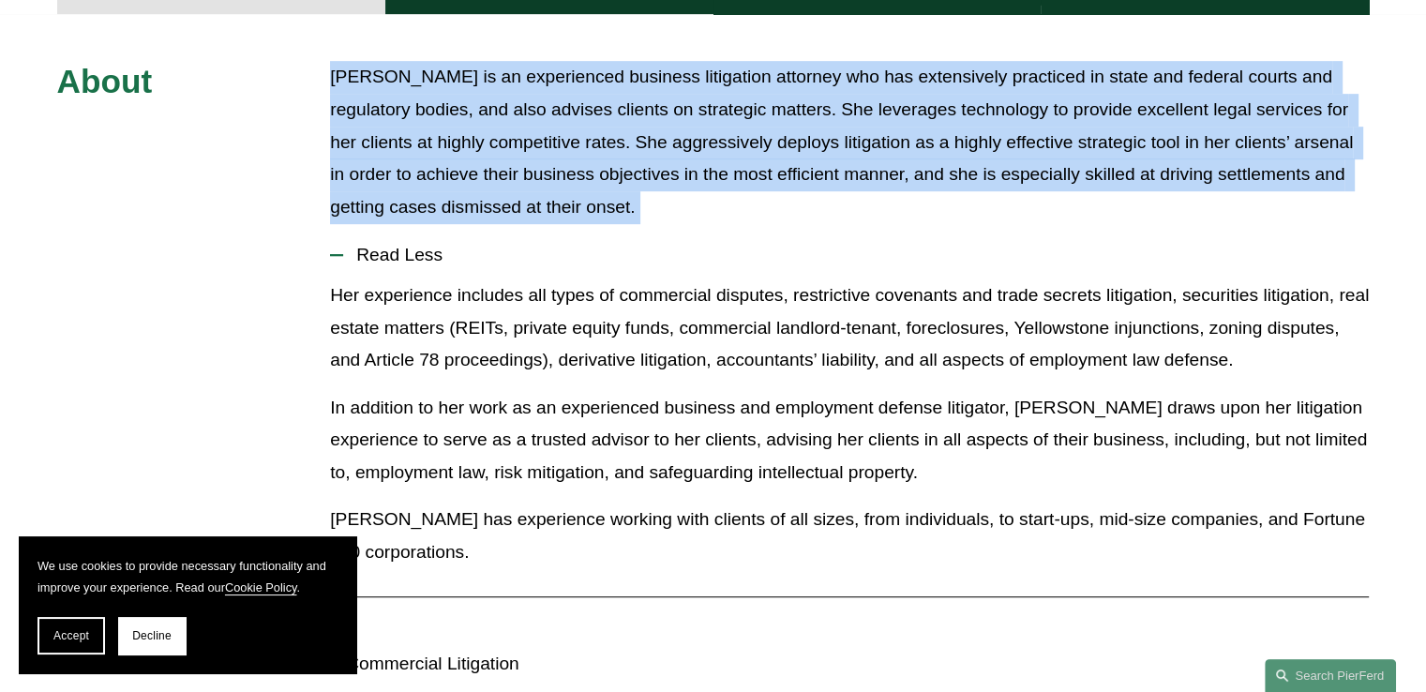
click at [592, 61] on p "[PERSON_NAME] is an experienced business litigation attorney who has extensivel…" at bounding box center [849, 142] width 1039 height 162
copy div "[PERSON_NAME] is an experienced business litigation attorney who has extensivel…"
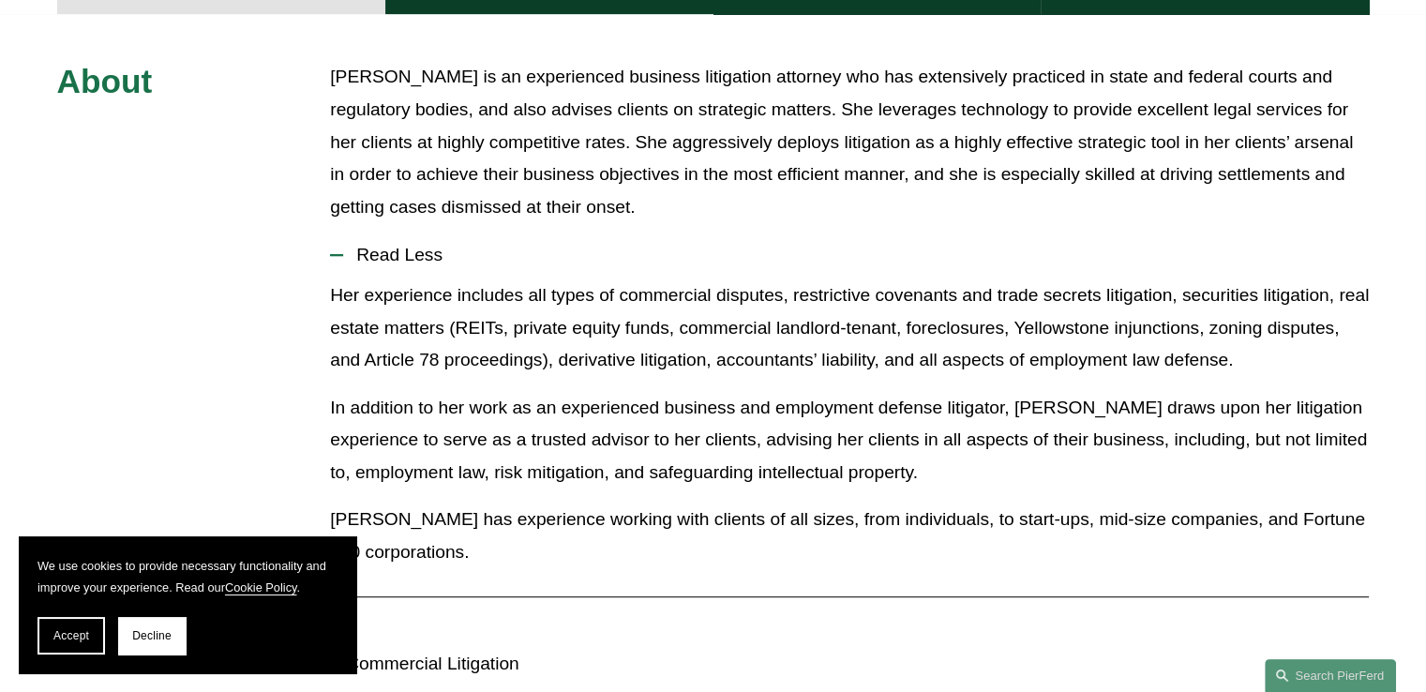
click at [604, 316] on p "Her experience includes all types of commercial disputes, restrictive covenants…" at bounding box center [849, 327] width 1039 height 97
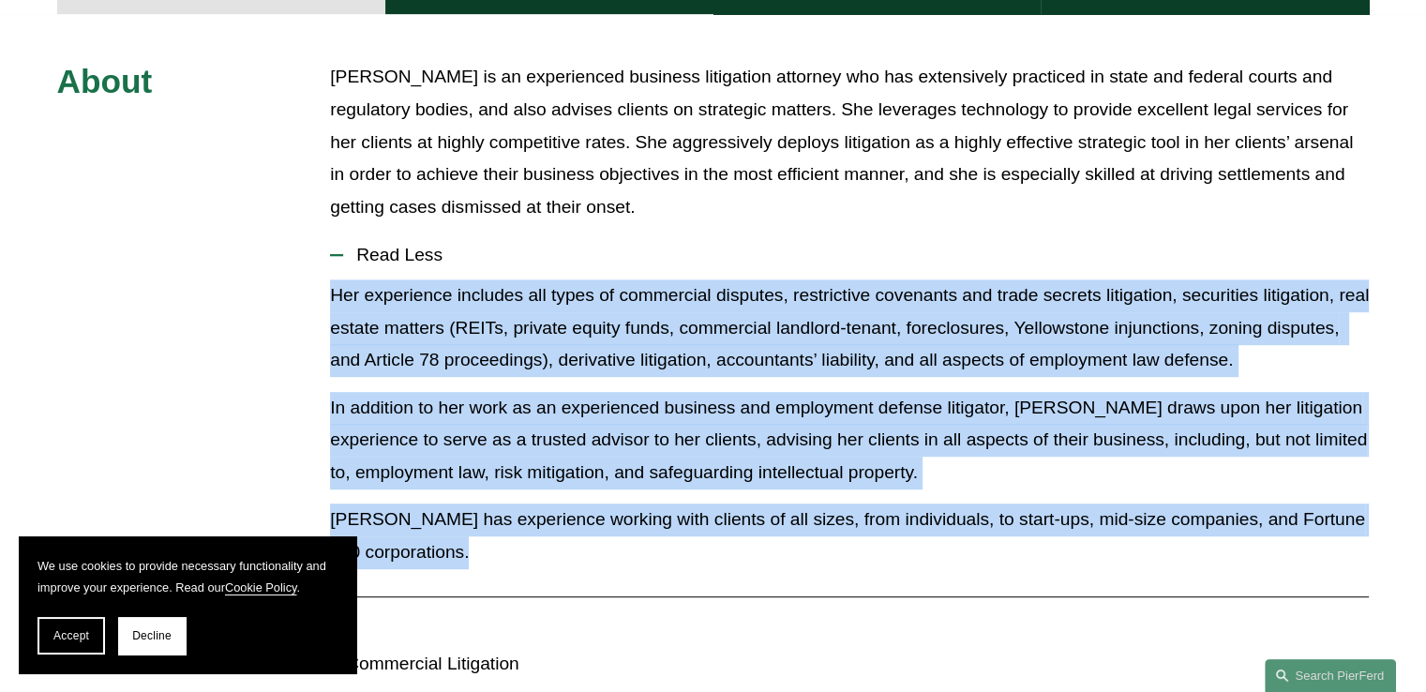
drag, startPoint x: 604, startPoint y: 316, endPoint x: 621, endPoint y: 460, distance: 145.4
click at [621, 460] on div "Her experience includes all types of commercial disputes, restrictive covenants…" at bounding box center [849, 431] width 1039 height 304
copy div "Her experience includes all types of commercial disputes, restrictive covenants…"
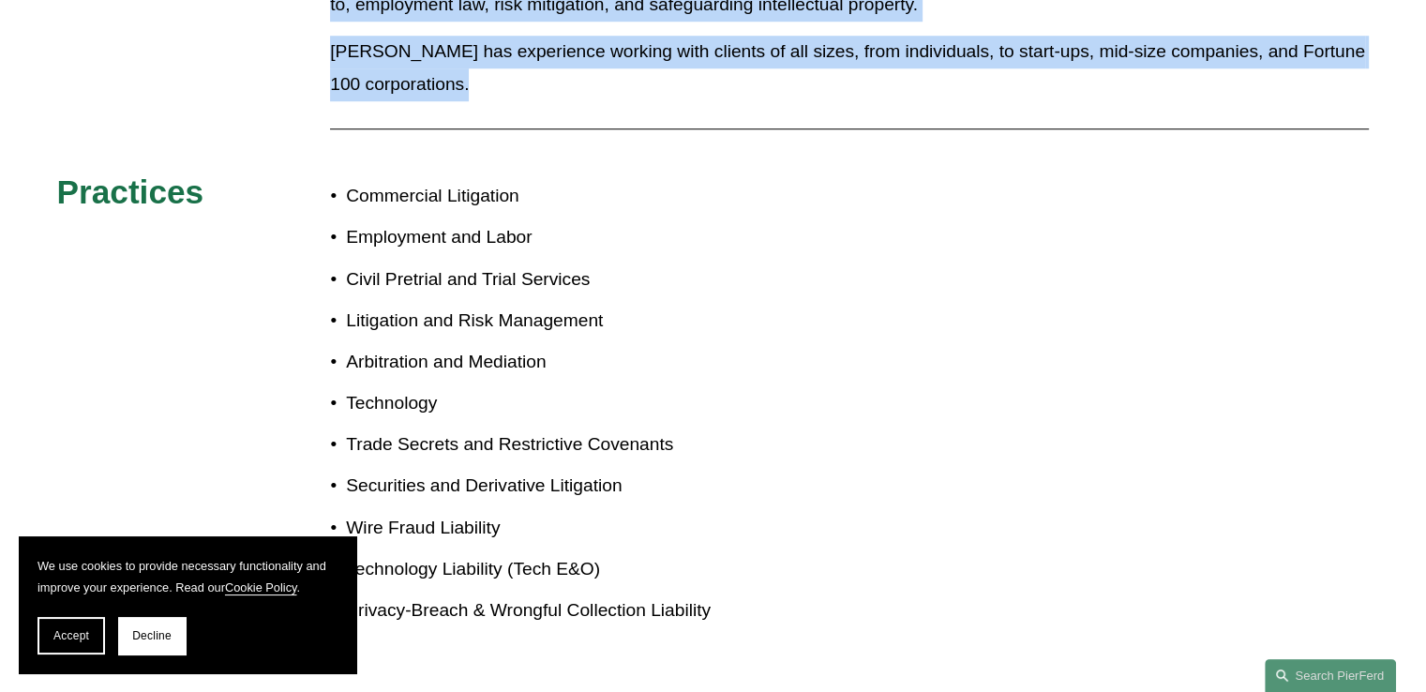
scroll to position [1406, 0]
